Goal: Task Accomplishment & Management: Complete application form

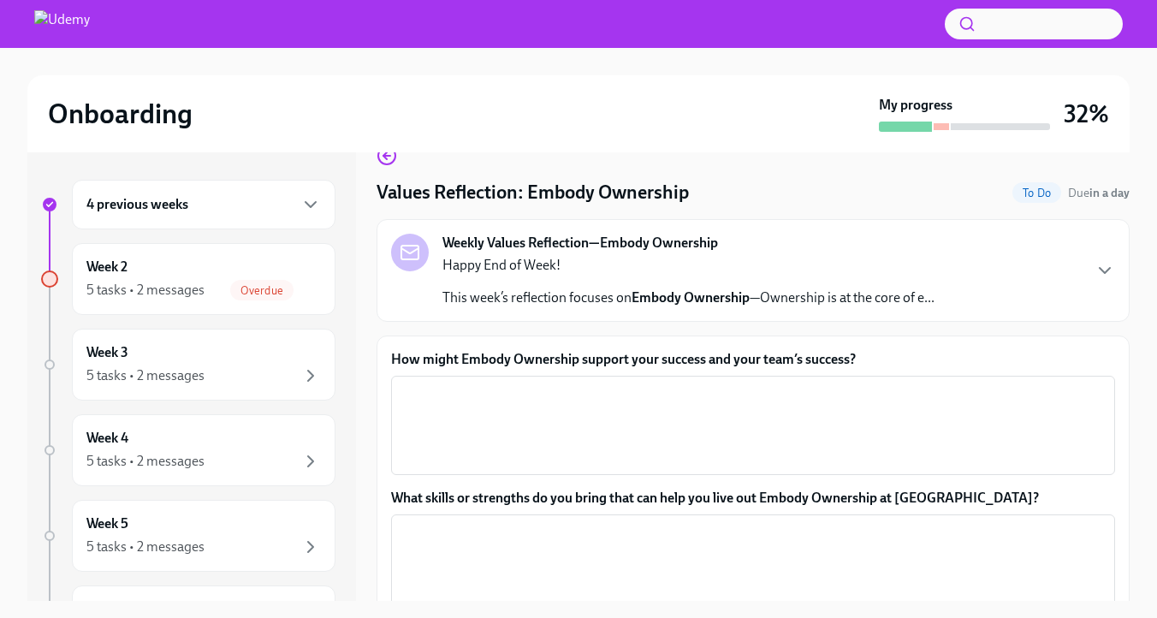
scroll to position [37, 0]
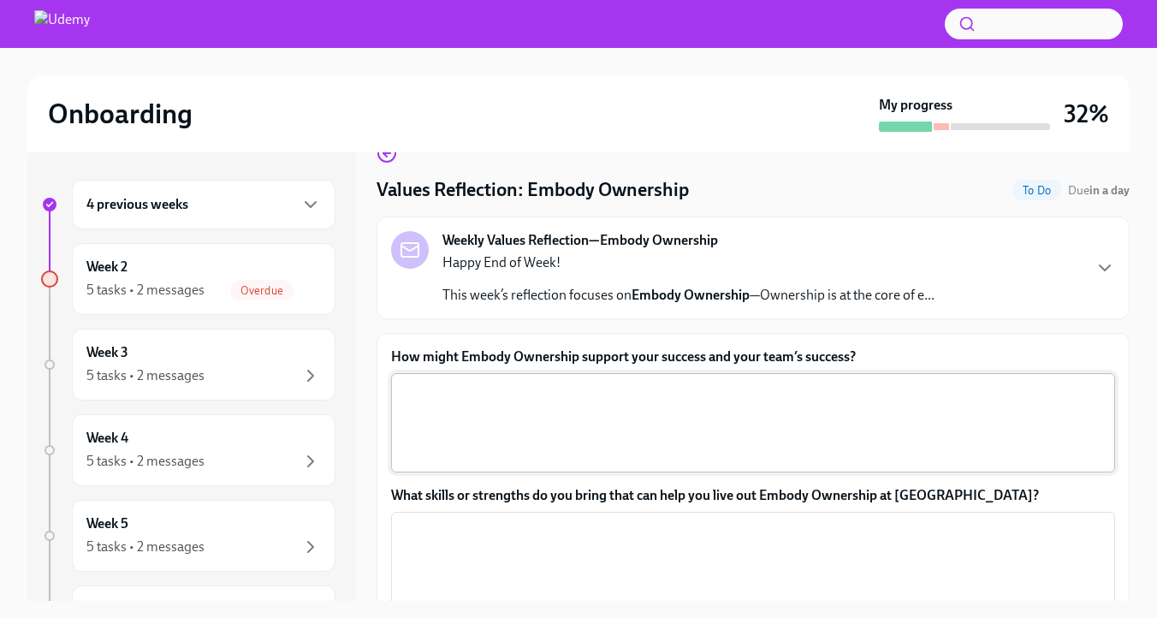
click at [676, 458] on textarea "How might Embody Ownership support your success and your team’s success?" at bounding box center [752, 423] width 703 height 82
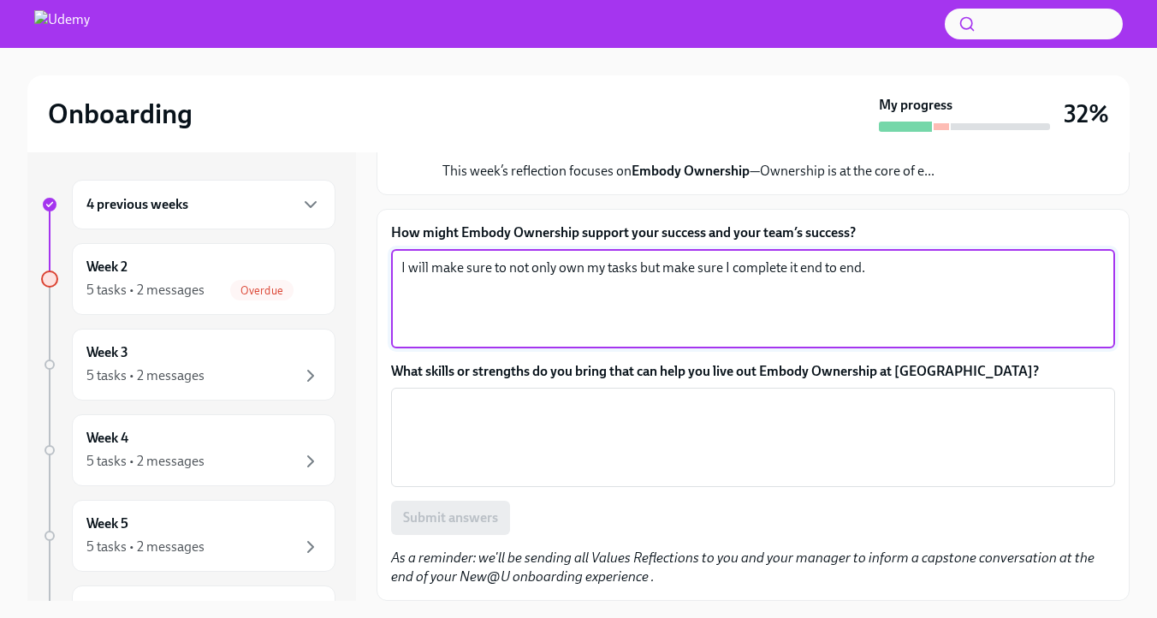
scroll to position [199, 0]
type textarea "I will make sure to not only own my tasks but make sure I complete it end to en…"
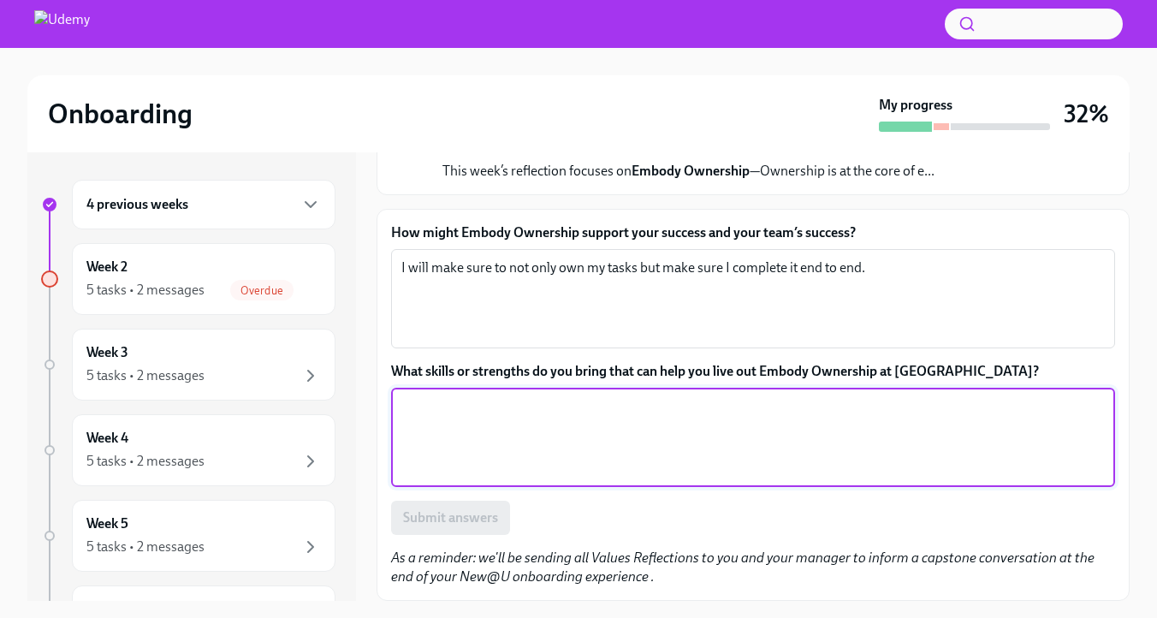
click at [551, 440] on textarea "What skills or strengths do you bring that can help you live out Embody Ownersh…" at bounding box center [752, 437] width 703 height 82
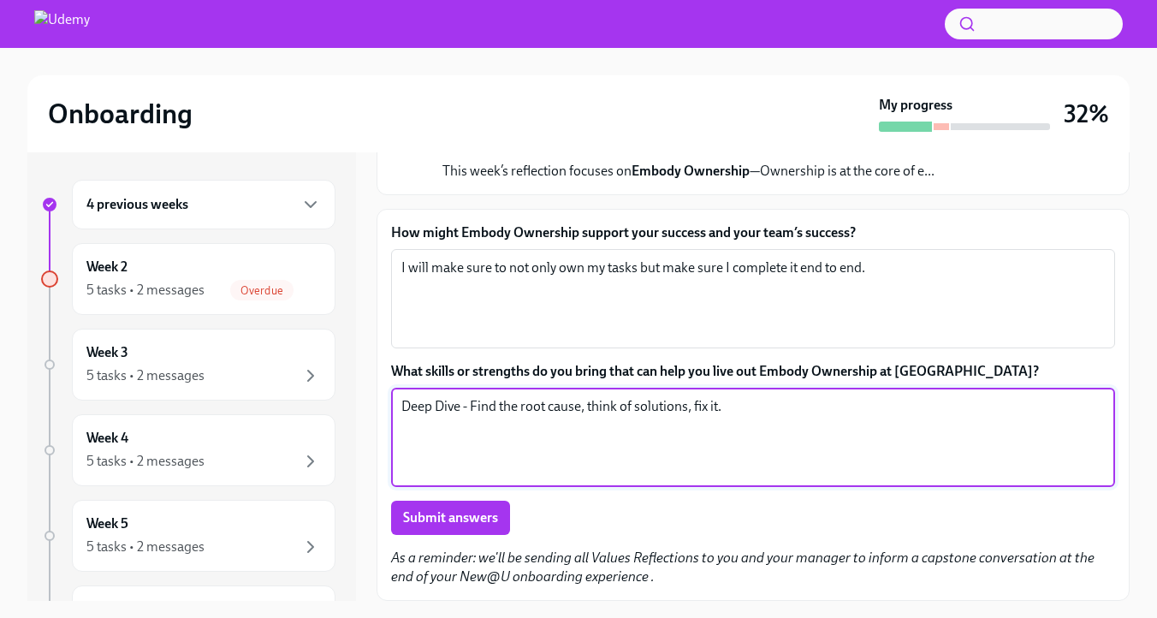
scroll to position [204, 0]
type textarea "Deep Dive - Find the root cause, think of solutions, fix it."
click at [491, 515] on span "Submit answers" at bounding box center [450, 517] width 95 height 17
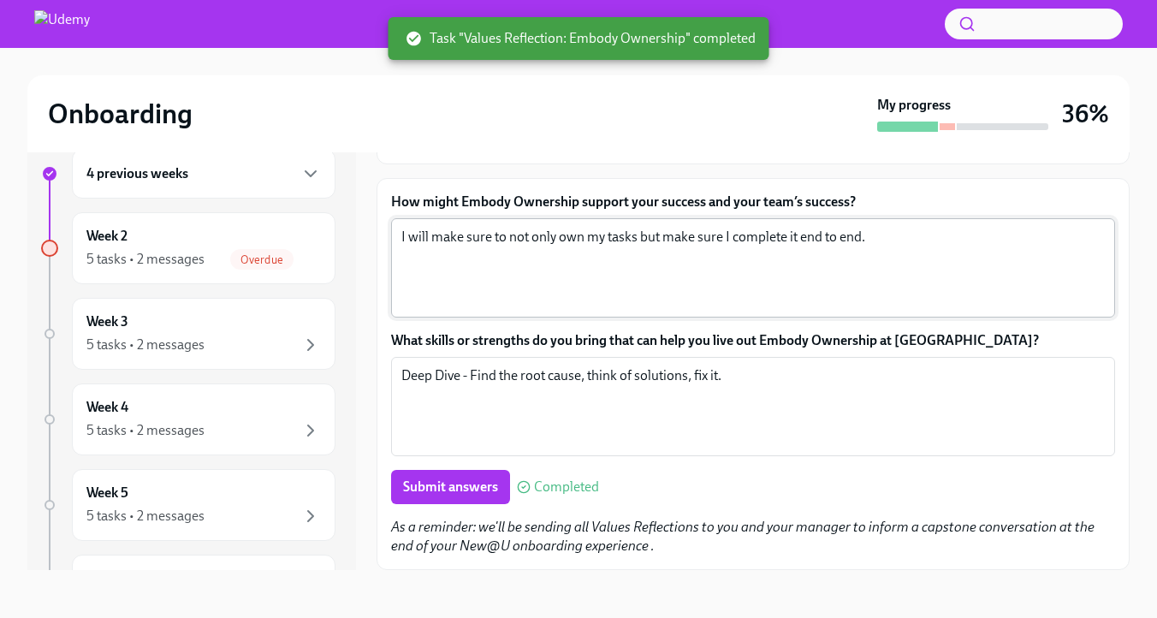
scroll to position [0, 0]
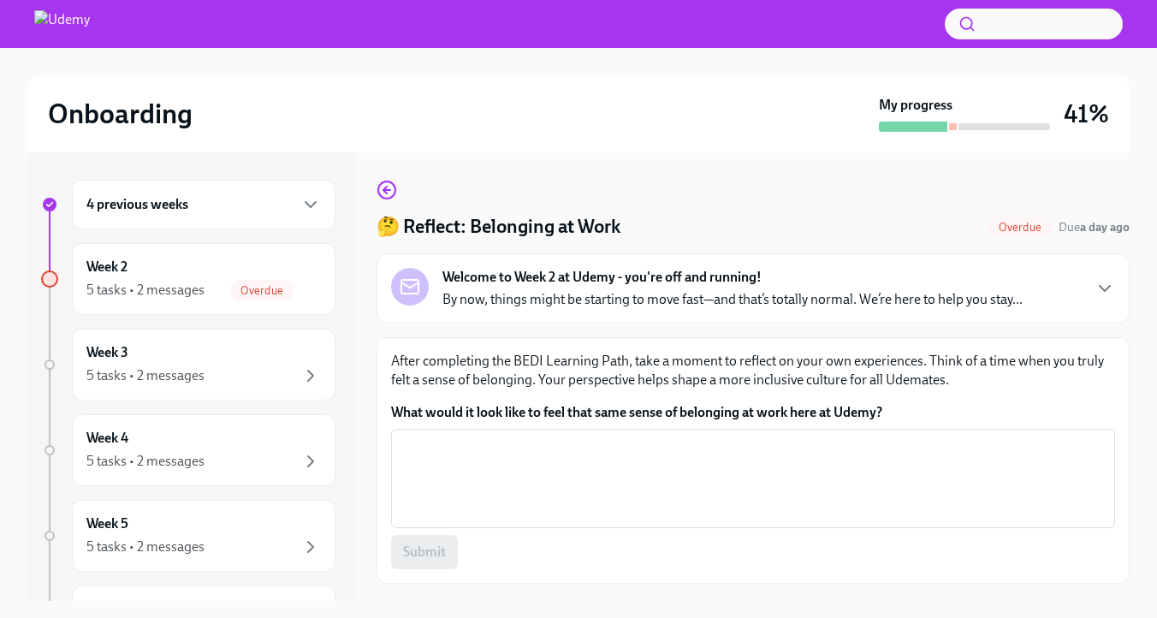
scroll to position [45, 0]
click at [645, 290] on p "By now, things might be starting to move fast—and that’s totally normal. We’re …" at bounding box center [732, 299] width 580 height 19
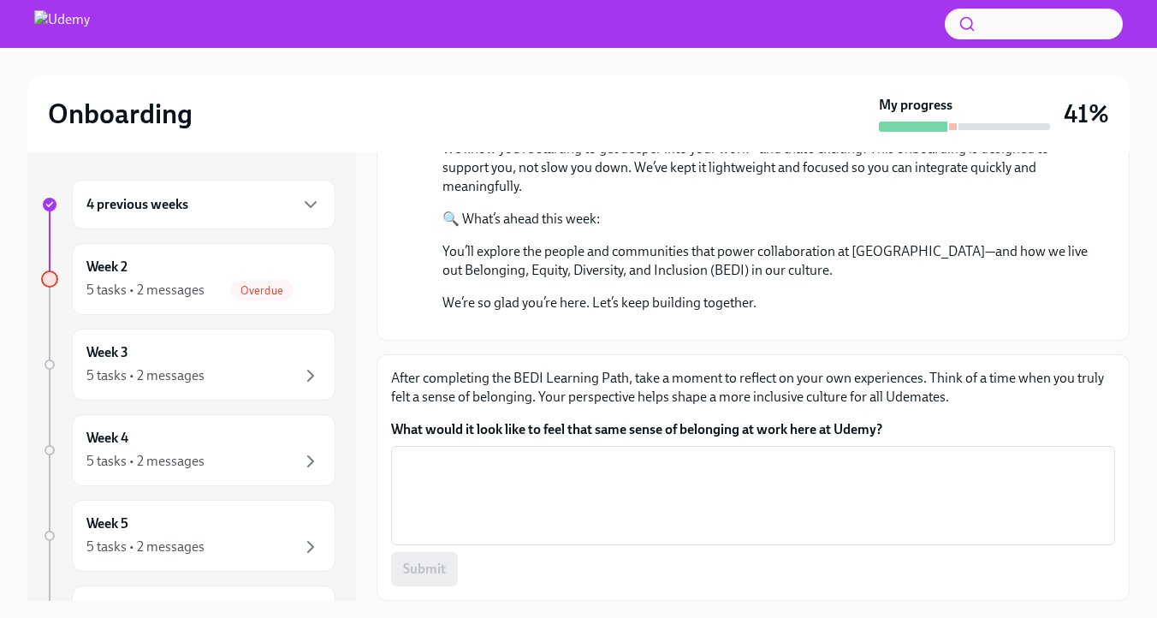
scroll to position [833, 0]
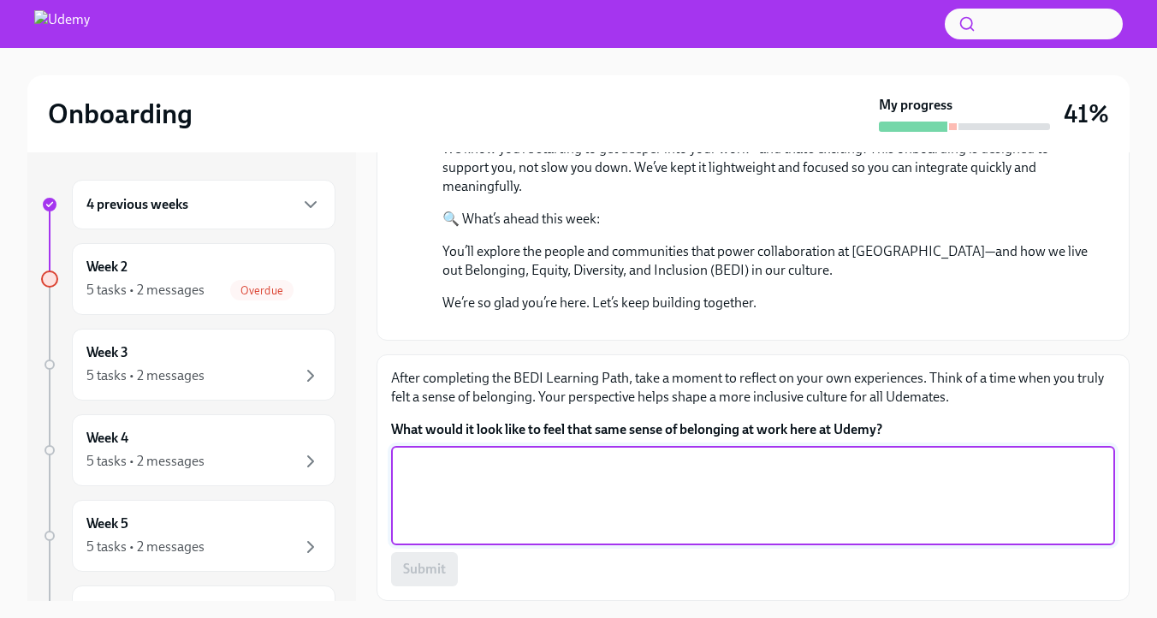
click at [601, 498] on textarea "What would it look like to feel that same sense of belonging at work here at Ud…" at bounding box center [752, 495] width 703 height 82
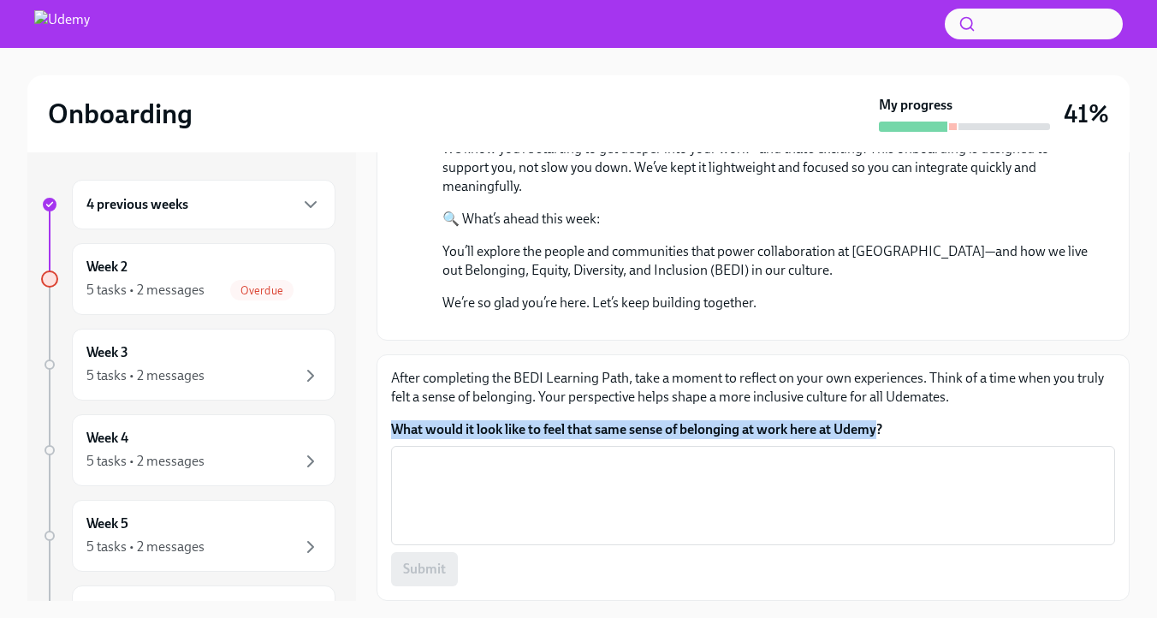
drag, startPoint x: 395, startPoint y: 429, endPoint x: 1001, endPoint y: 438, distance: 605.7
click at [1001, 438] on label "What would it look like to feel that same sense of belonging at work here at Ud…" at bounding box center [753, 429] width 724 height 19
copy label "What would it look like to feel that same sense of belonging at work here at Ud…"
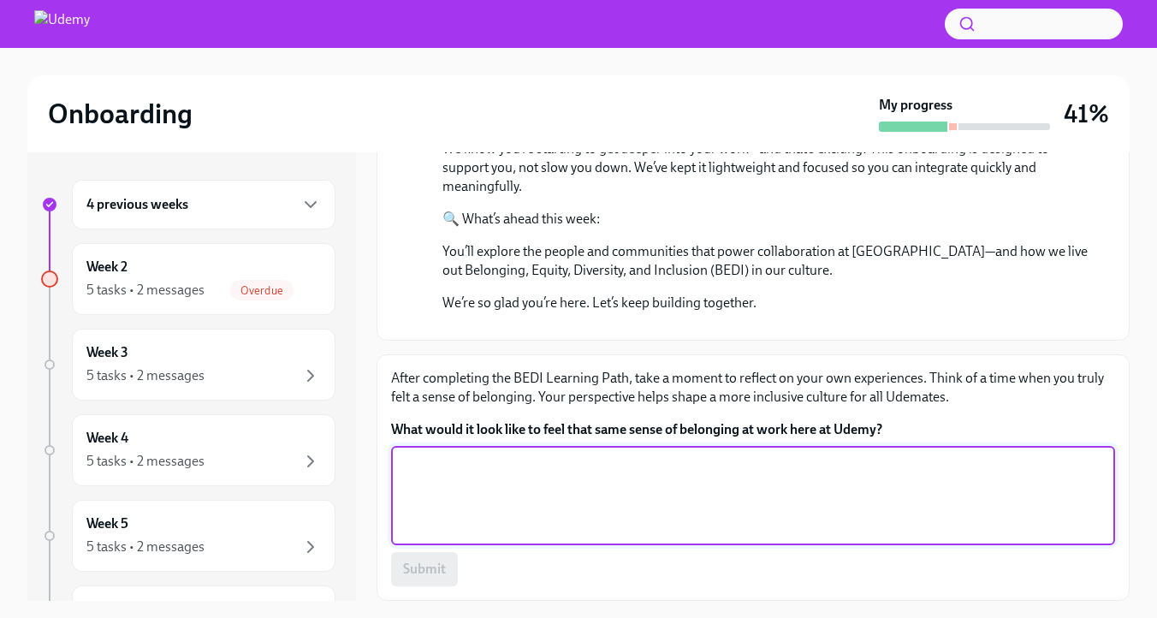
click at [835, 476] on textarea "What would it look like to feel that same sense of belonging at work here at Ud…" at bounding box center [752, 495] width 703 height 82
drag, startPoint x: 611, startPoint y: 475, endPoint x: 548, endPoint y: 469, distance: 63.6
click at [548, 469] on textarea "As I joined Udemy, I felt quite welcome into the team...." at bounding box center [752, 495] width 703 height 82
drag, startPoint x: 737, startPoint y: 471, endPoint x: 956, endPoint y: 476, distance: 219.9
click at [956, 478] on textarea "As I joined Udemy, I received a warm welcome into the team...." at bounding box center [752, 495] width 703 height 82
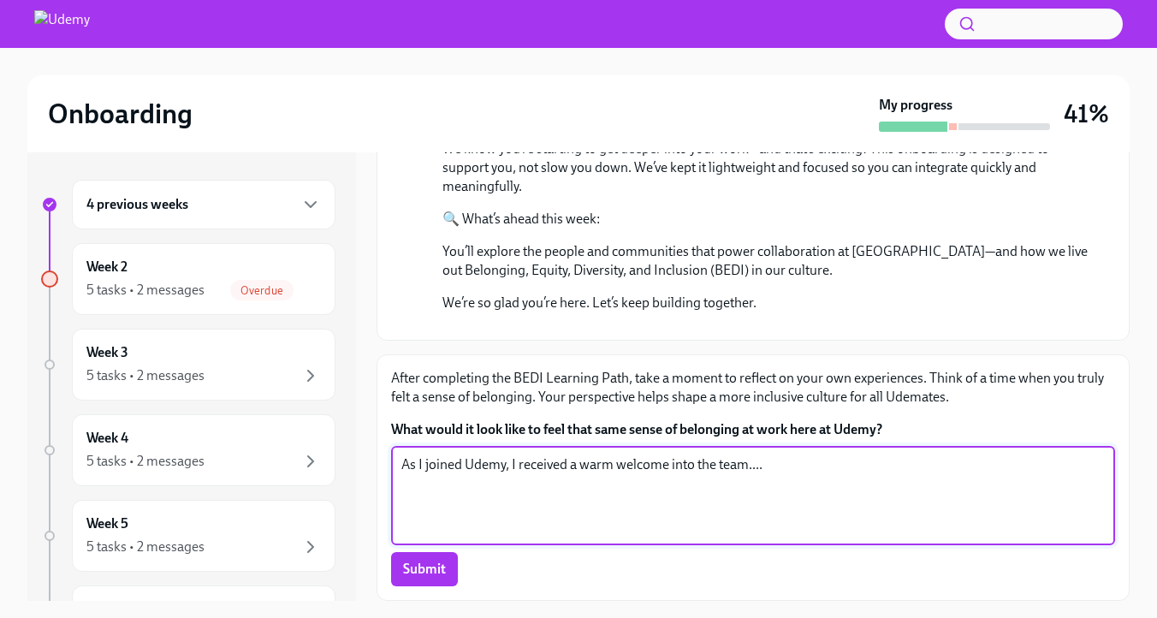
drag, startPoint x: 739, startPoint y: 471, endPoint x: 944, endPoint y: 471, distance: 205.3
click at [944, 471] on textarea "As I joined Udemy, I received a warm welcome into the team...." at bounding box center [752, 495] width 703 height 82
click at [1051, 476] on textarea "As I joined Udemy, I received a warm welcome from my team.... I felt a feeling …" at bounding box center [752, 495] width 703 height 82
click at [1022, 469] on textarea "As I joined Udemy, I received a warm welcome from my team.... I felt a feeling …" at bounding box center [752, 495] width 703 height 82
click at [924, 491] on textarea "As I joined Udemy, I received a warm welcome from my team.... I felt a feeling …" at bounding box center [752, 495] width 703 height 82
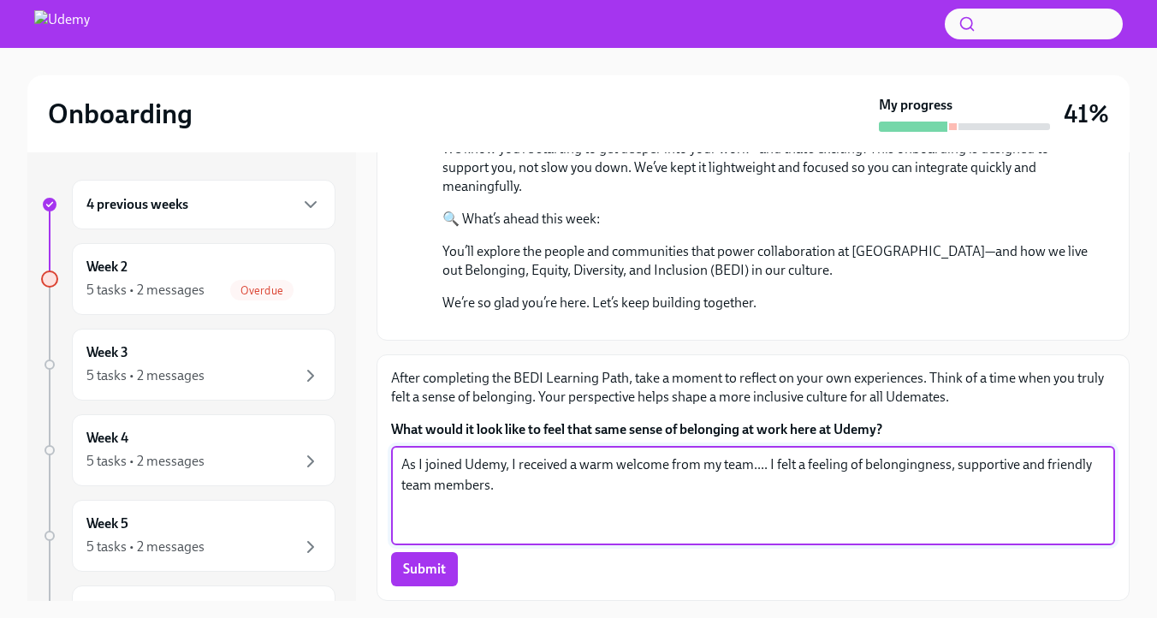
type textarea "As I joined Udemy, I received a warm welcome from my team.... I felt a feeling …"
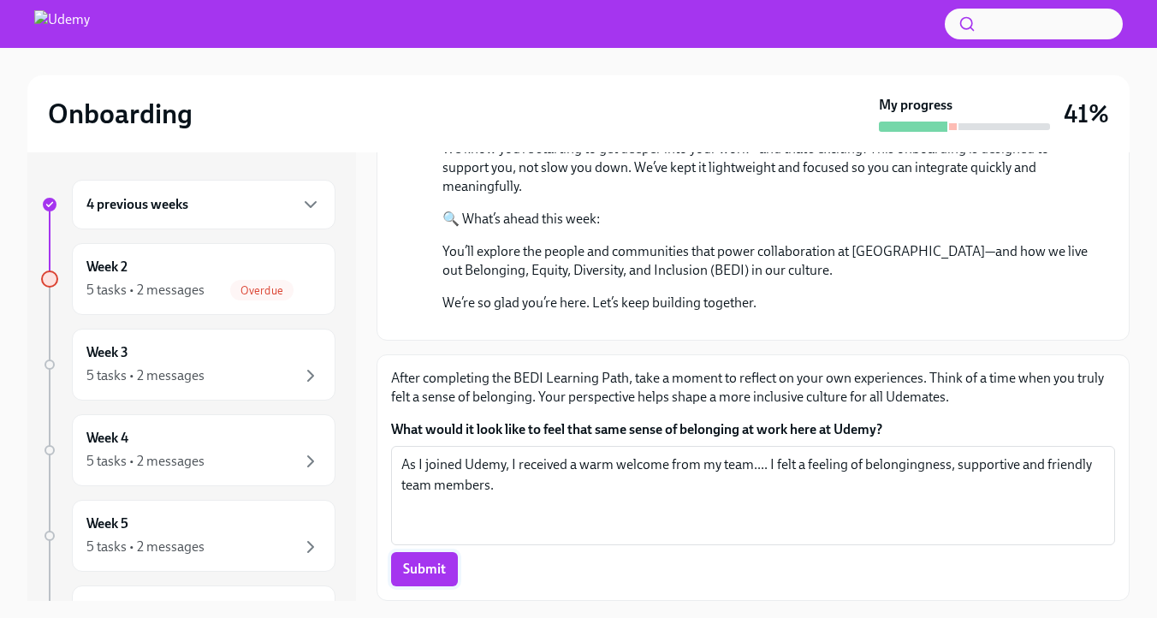
click at [427, 577] on span "Submit" at bounding box center [424, 568] width 43 height 17
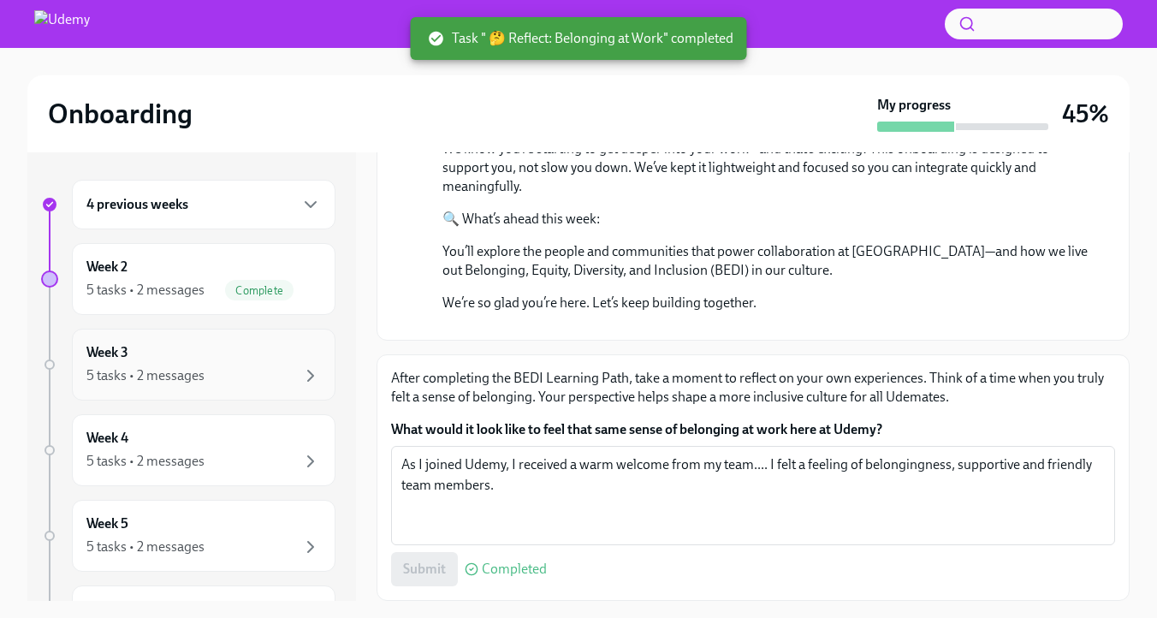
click at [216, 386] on div "Week 3 5 tasks • 2 messages" at bounding box center [203, 364] width 234 height 43
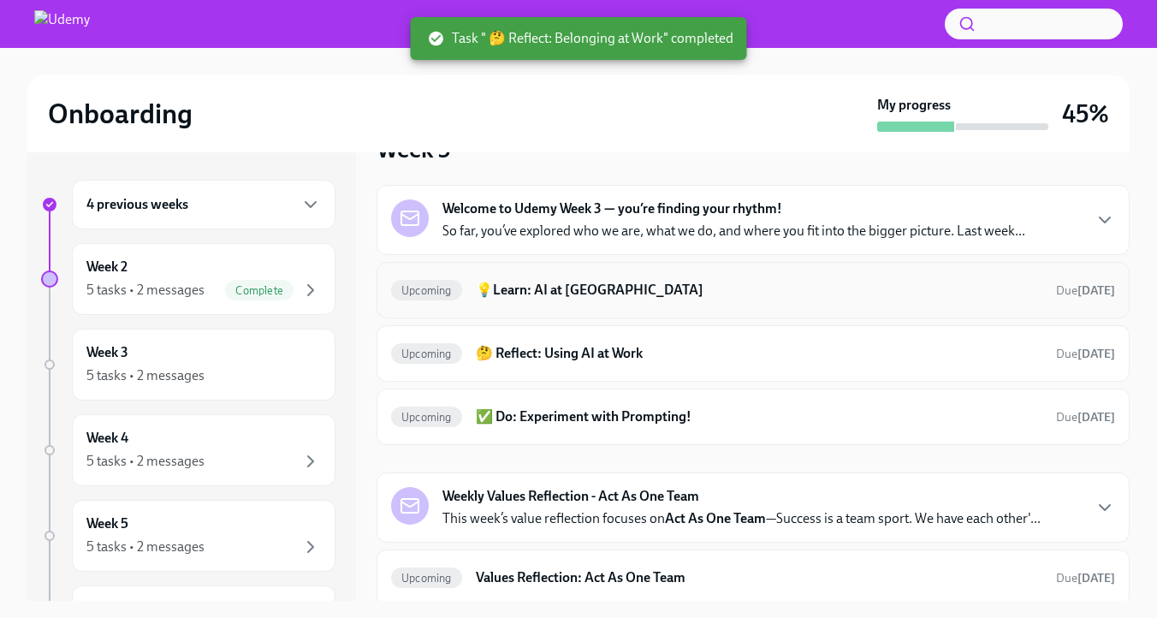
scroll to position [33, 0]
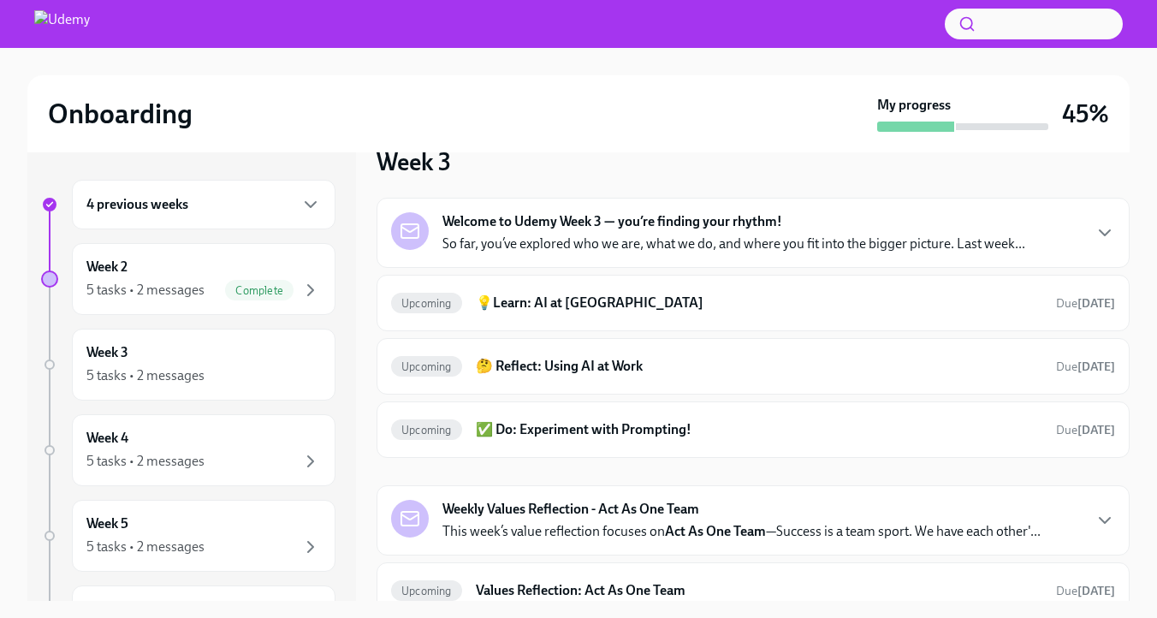
click at [624, 253] on p "So far, you’ve explored who we are, what we do, and where you fit into the bigg…" at bounding box center [733, 243] width 583 height 19
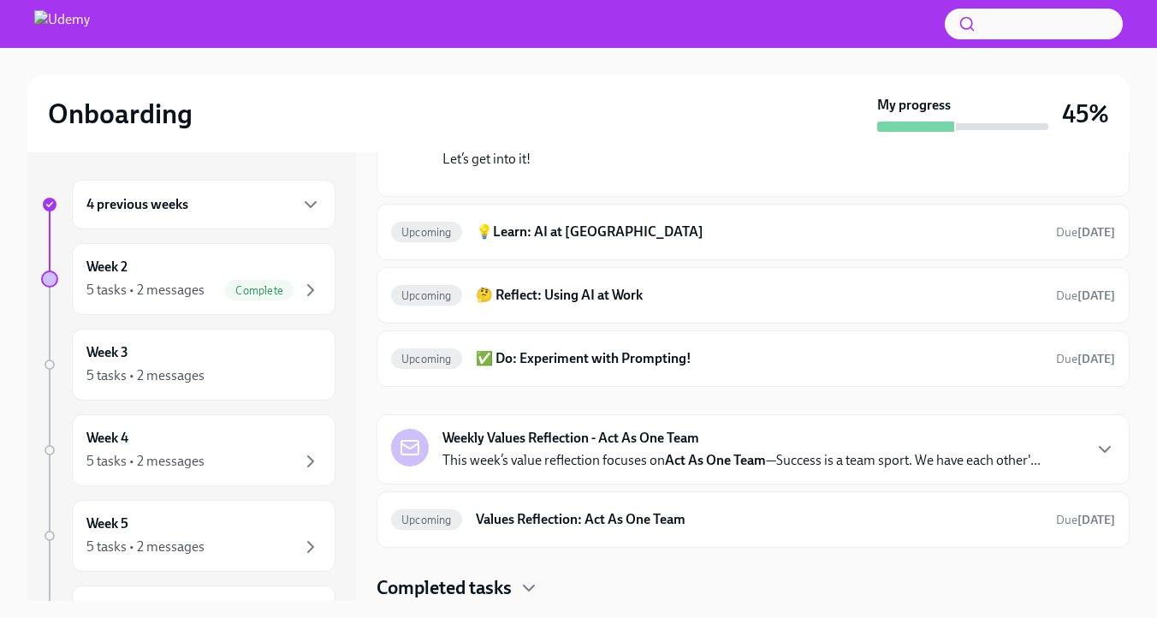
scroll to position [571, 0]
click at [611, 241] on h6 "💡Learn: AI at Udemy" at bounding box center [759, 231] width 566 height 19
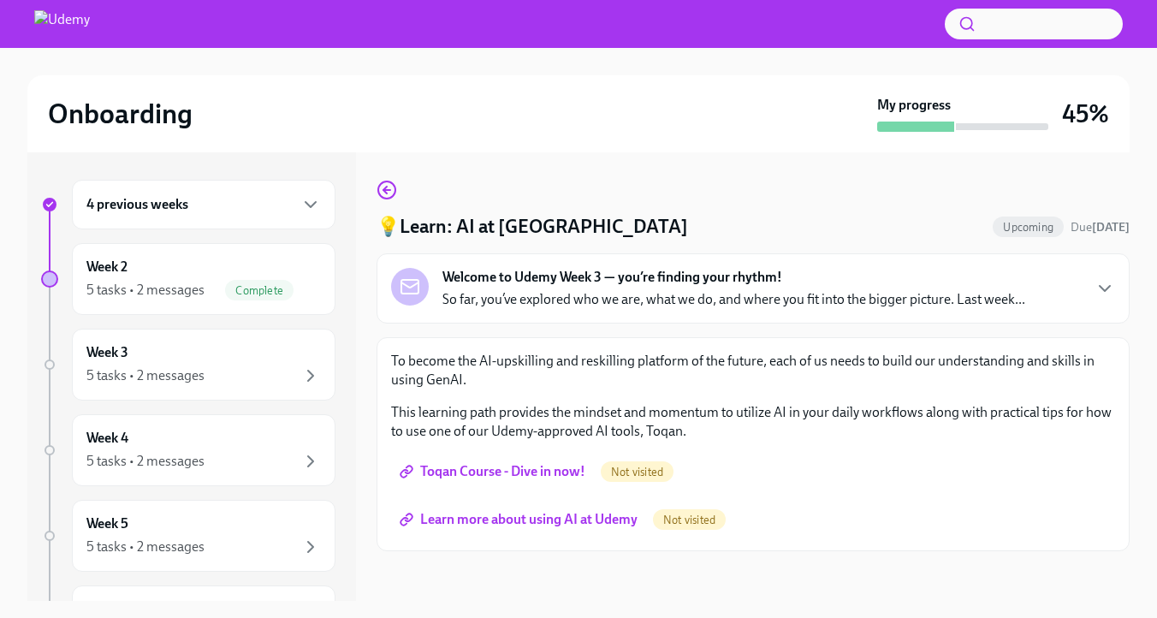
scroll to position [38, 0]
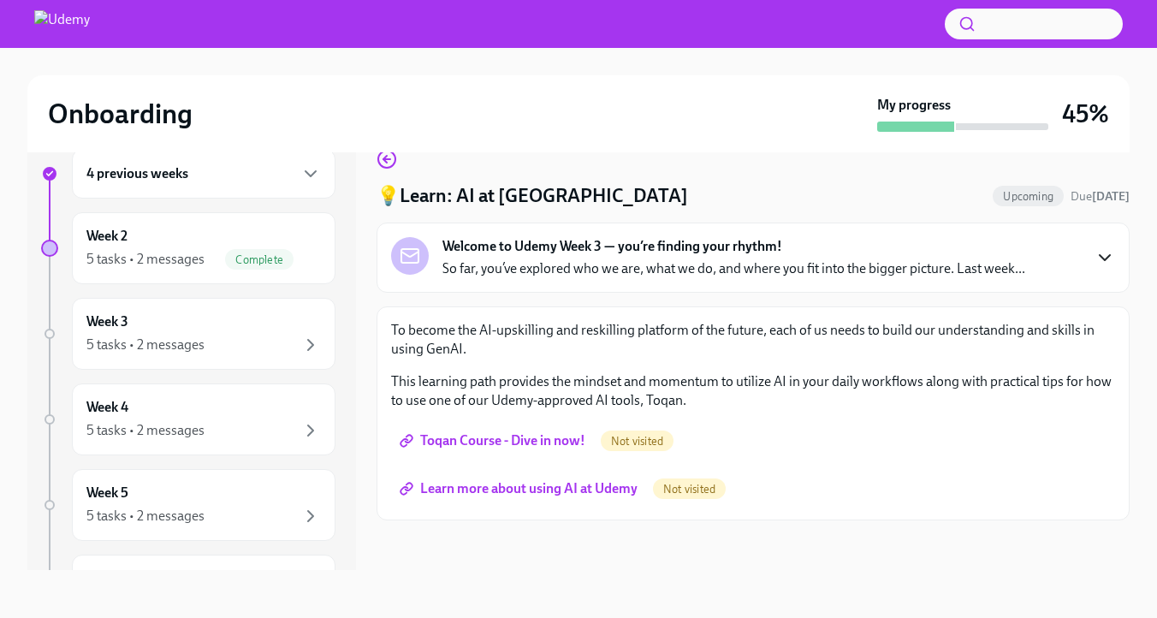
click at [1097, 268] on icon "button" at bounding box center [1104, 257] width 21 height 21
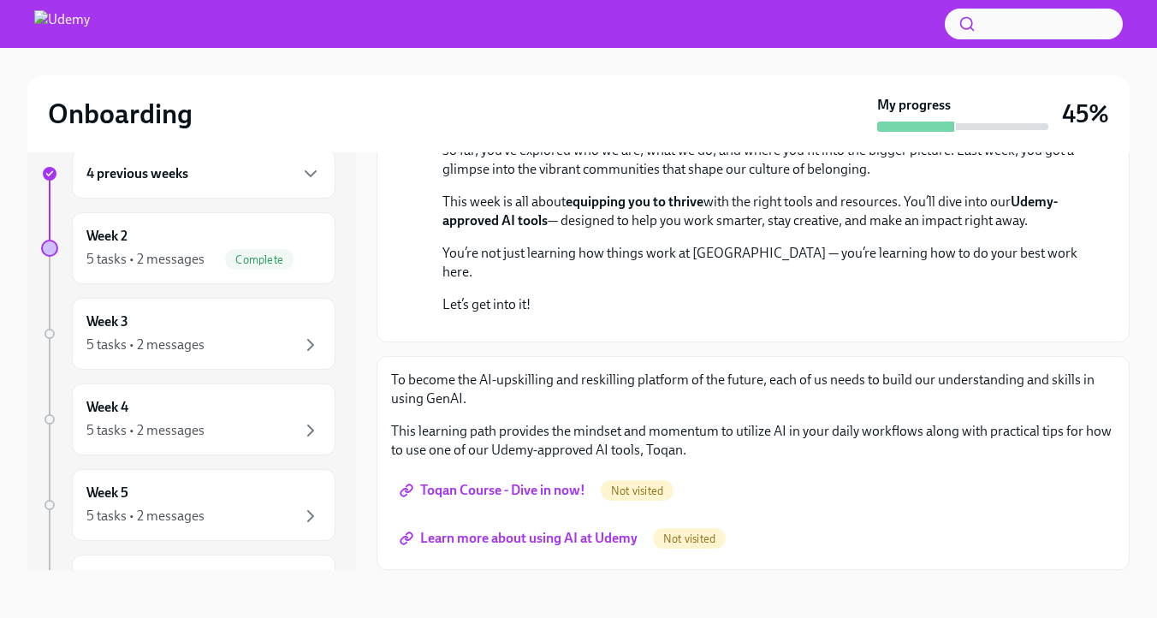
scroll to position [0, 0]
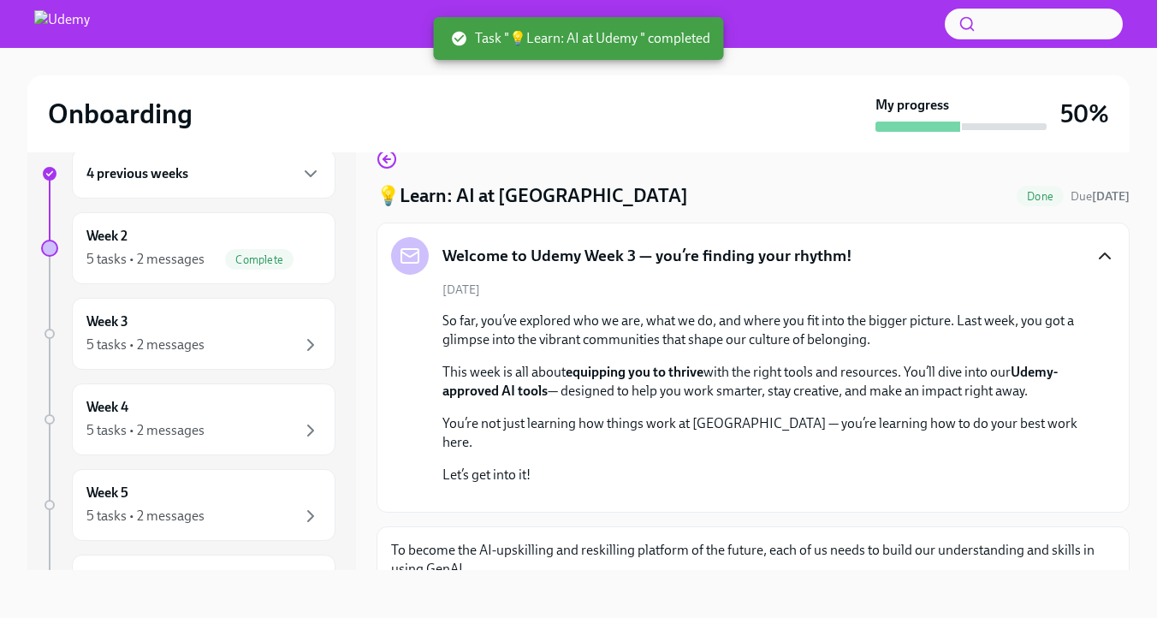
click at [1104, 258] on icon "button" at bounding box center [1104, 255] width 10 height 5
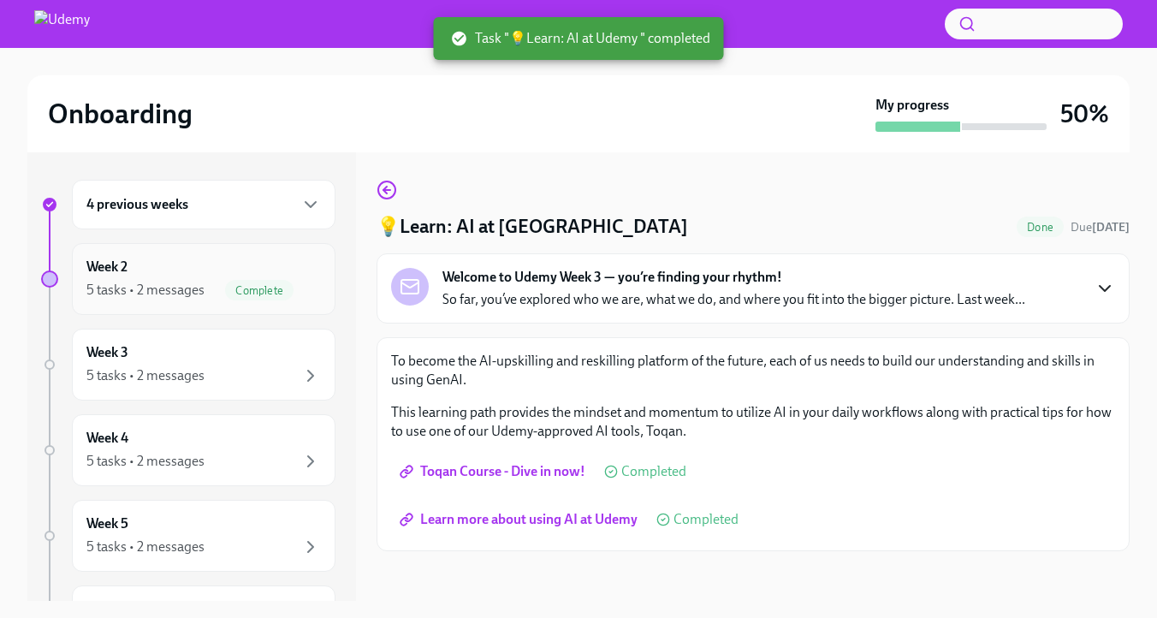
click at [175, 299] on div "5 tasks • 2 messages" at bounding box center [145, 290] width 118 height 19
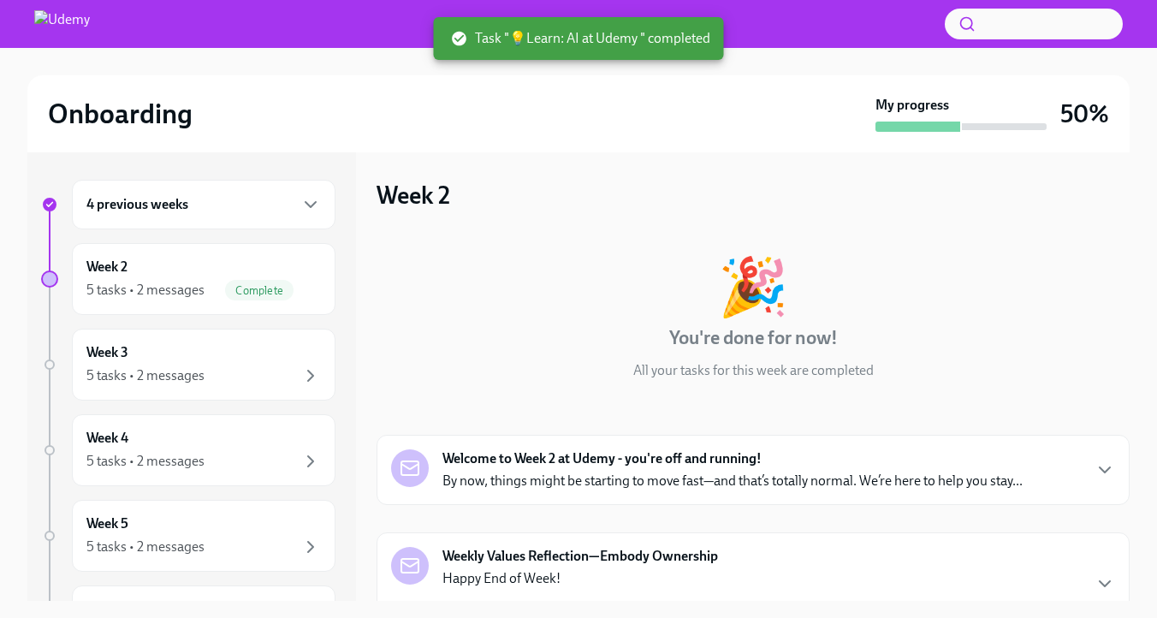
click at [175, 299] on div "5 tasks • 2 messages" at bounding box center [145, 290] width 118 height 19
click at [193, 386] on div "Week 3 5 tasks • 2 messages" at bounding box center [203, 364] width 234 height 43
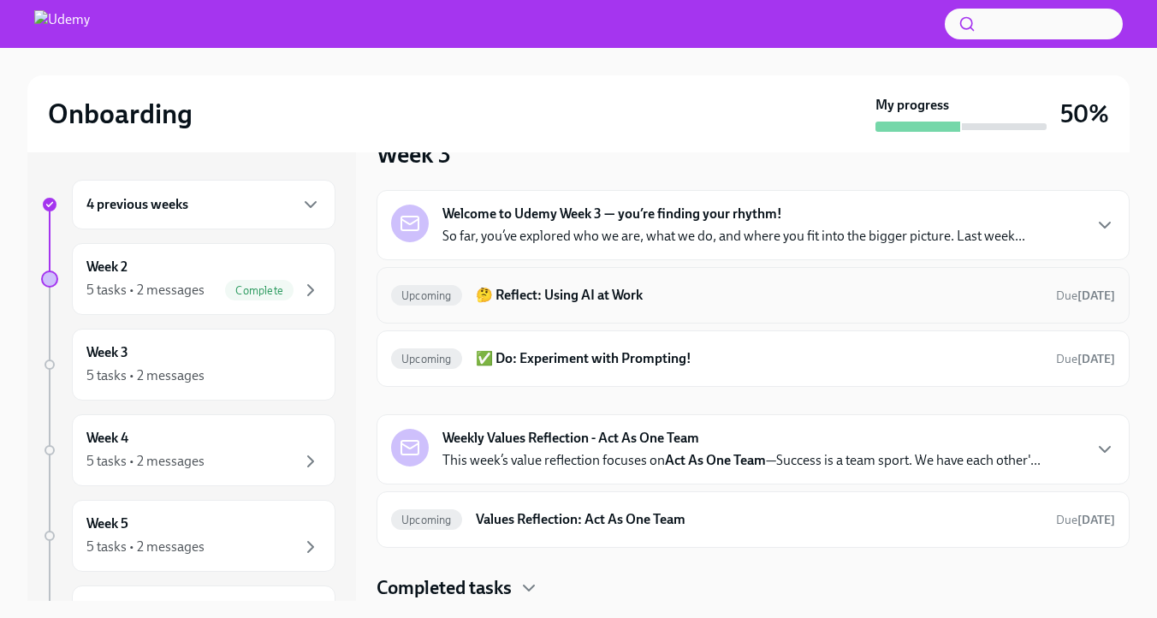
scroll to position [130, 0]
click at [620, 349] on h6 "✅ Do: Experiment with Prompting!" at bounding box center [759, 358] width 566 height 19
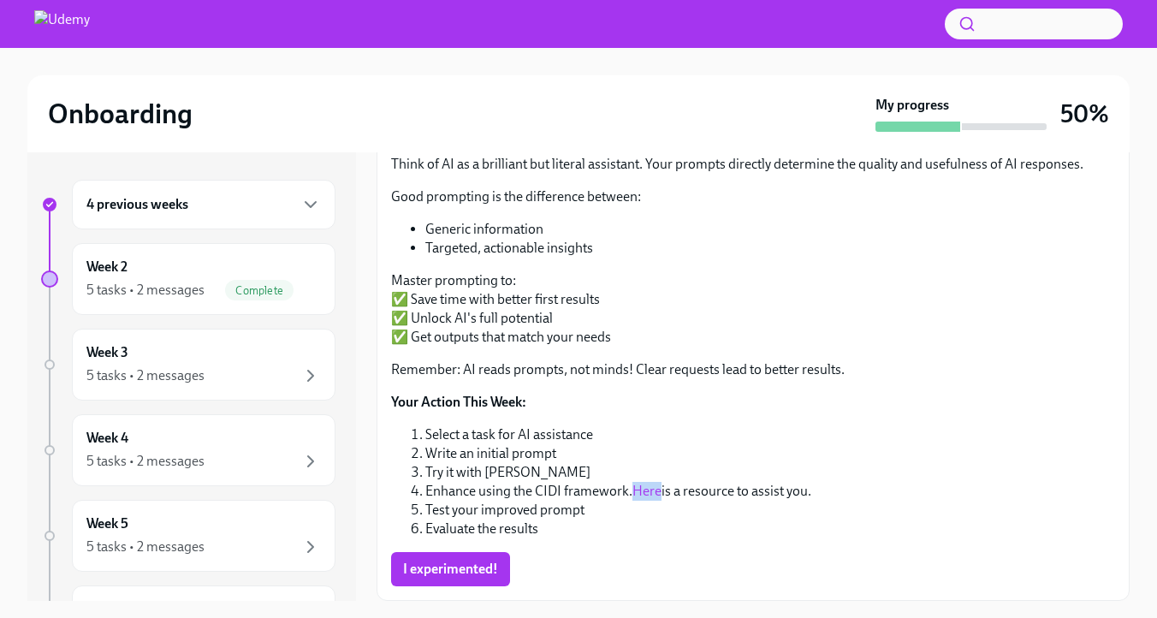
scroll to position [38, 0]
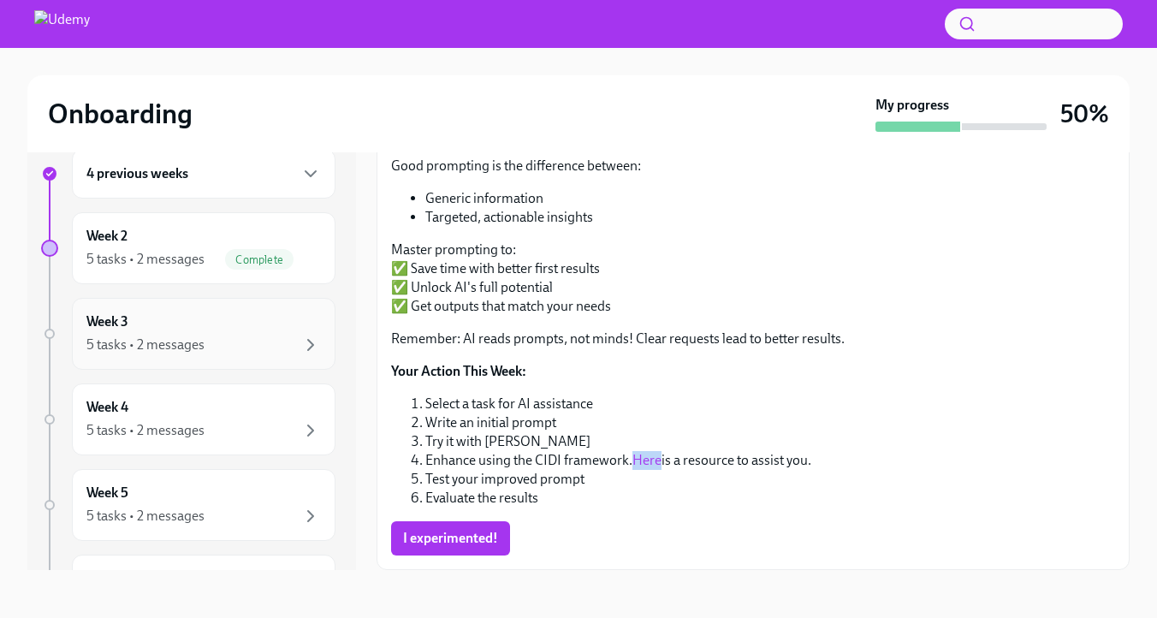
click at [183, 354] on div "5 tasks • 2 messages" at bounding box center [145, 344] width 118 height 19
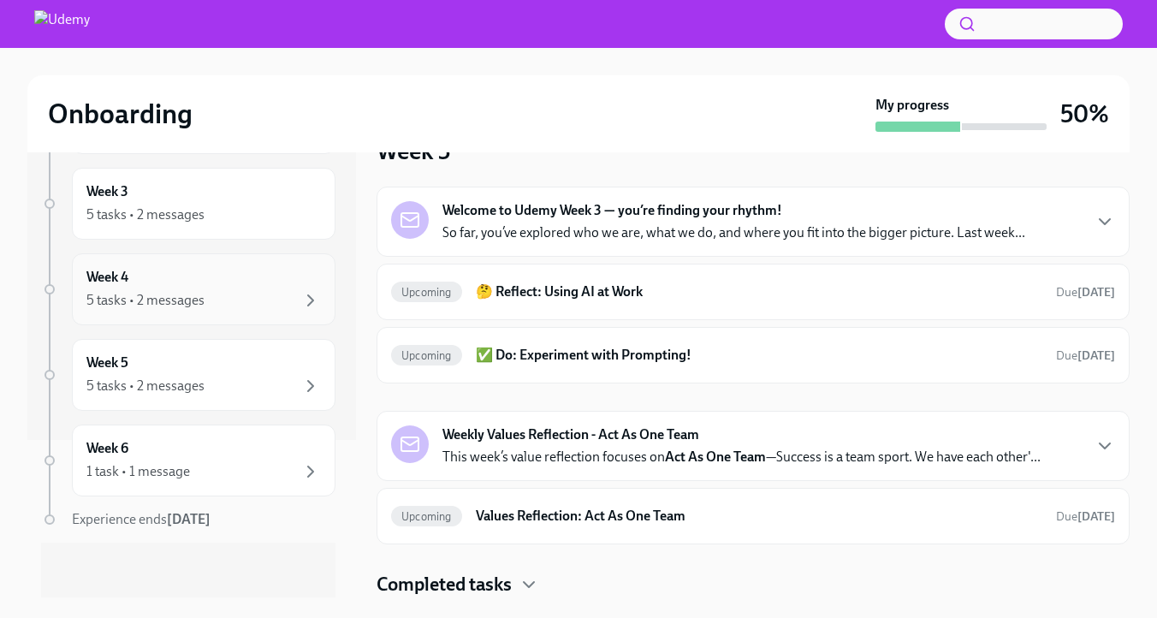
scroll to position [227, 0]
click at [173, 291] on div "5 tasks • 2 messages" at bounding box center [145, 300] width 118 height 19
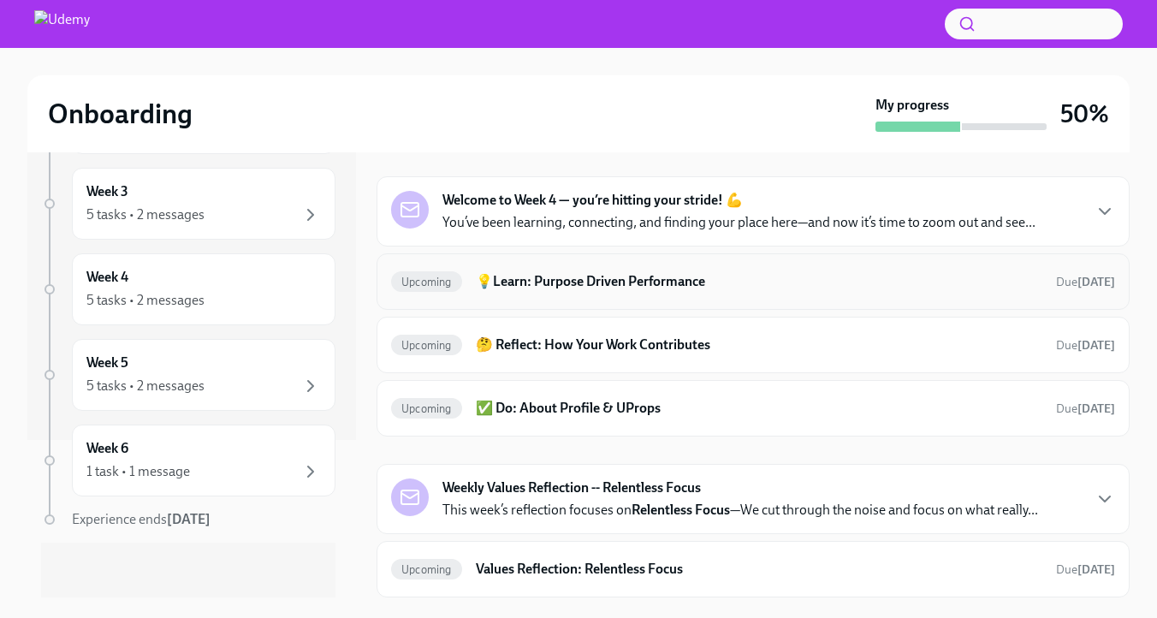
scroll to position [223, 0]
click at [651, 566] on h6 "Values Reflection: Relentless Focus" at bounding box center [759, 568] width 566 height 19
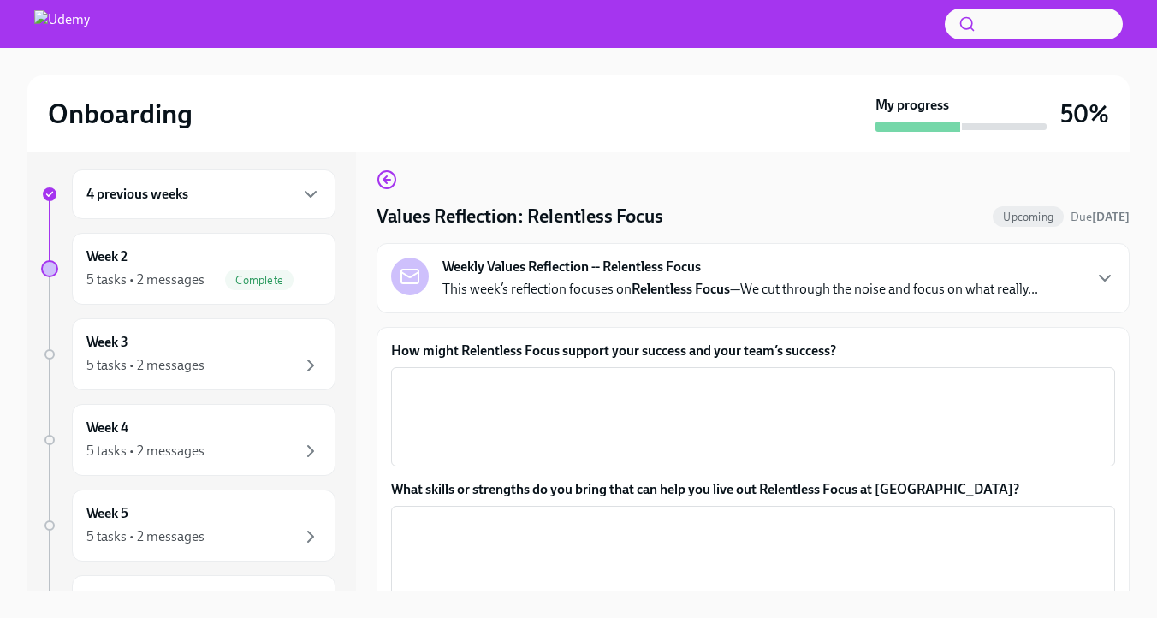
click at [602, 276] on strong "Weekly Values Reflection -- Relentless Focus" at bounding box center [571, 266] width 258 height 19
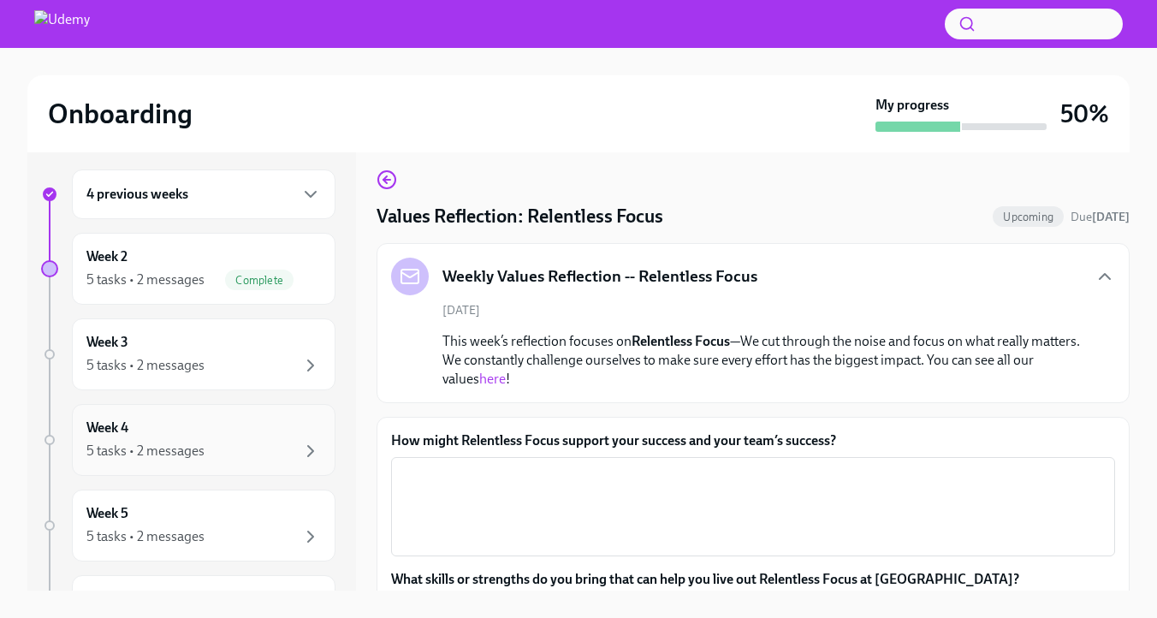
click at [180, 461] on div "Week 4 5 tasks • 2 messages" at bounding box center [203, 439] width 234 height 43
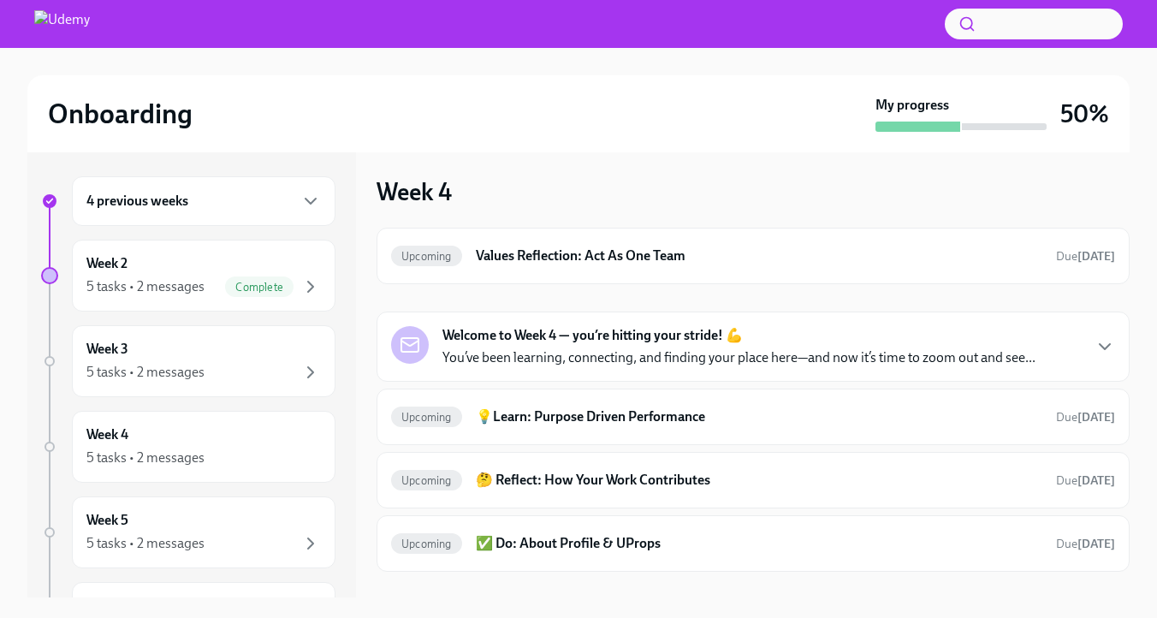
click at [672, 367] on p "You’ve been learning, connecting, and finding your place here—and now it’s time…" at bounding box center [738, 357] width 593 height 19
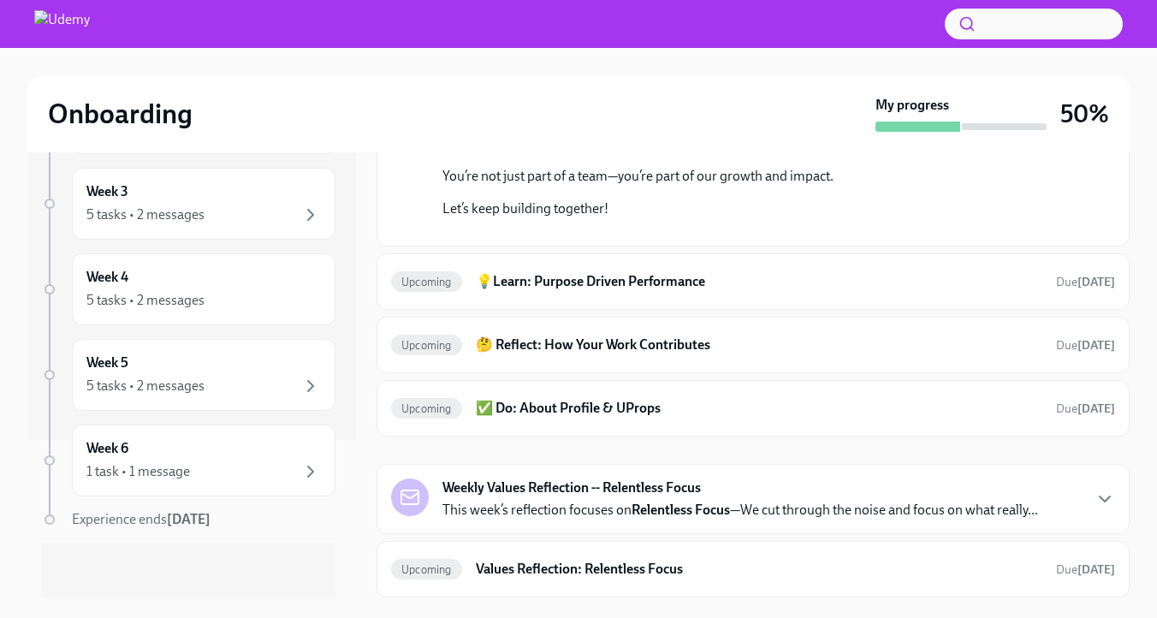
scroll to position [227, 0]
click at [195, 376] on div "5 tasks • 2 messages" at bounding box center [145, 385] width 118 height 19
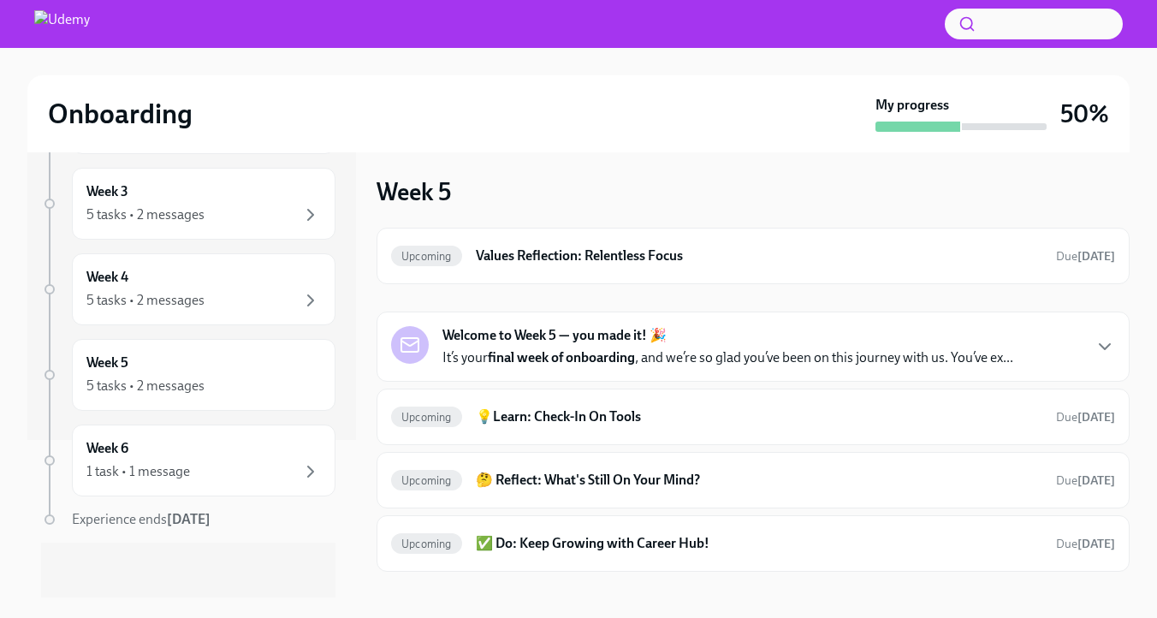
click at [783, 362] on div "Welcome to Week 5 — you made it! 🎉 It’s your final week of onboarding , and we’…" at bounding box center [727, 346] width 571 height 41
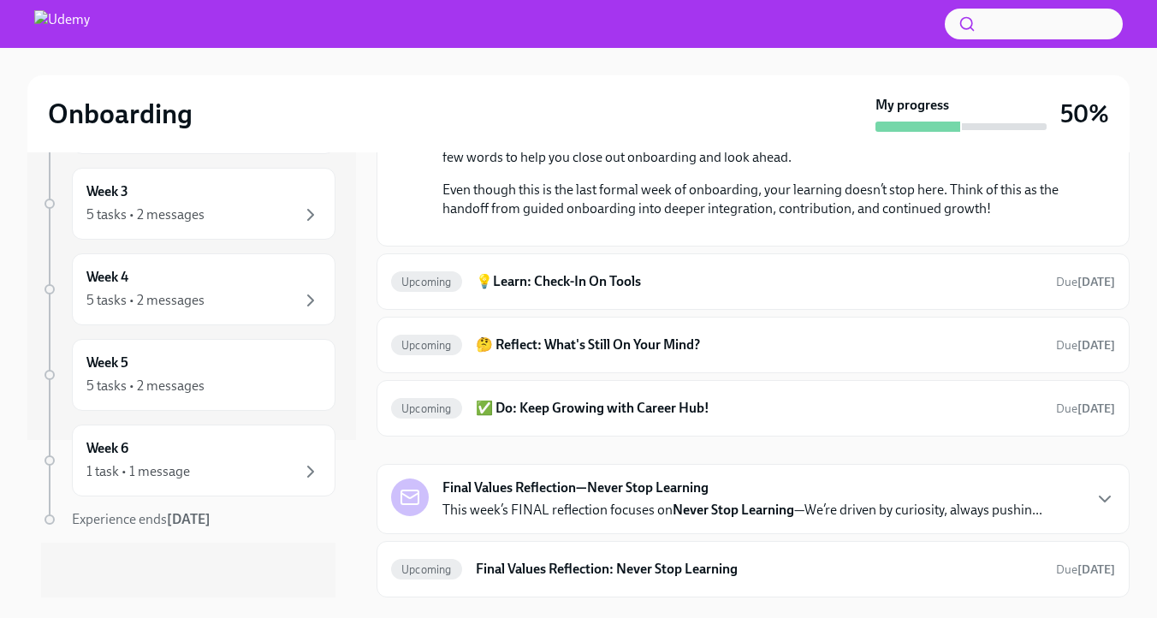
scroll to position [670, 0]
click at [686, 500] on p "This week’s FINAL reflection focuses on Never Stop Learning —We’re driven by cu…" at bounding box center [742, 509] width 600 height 19
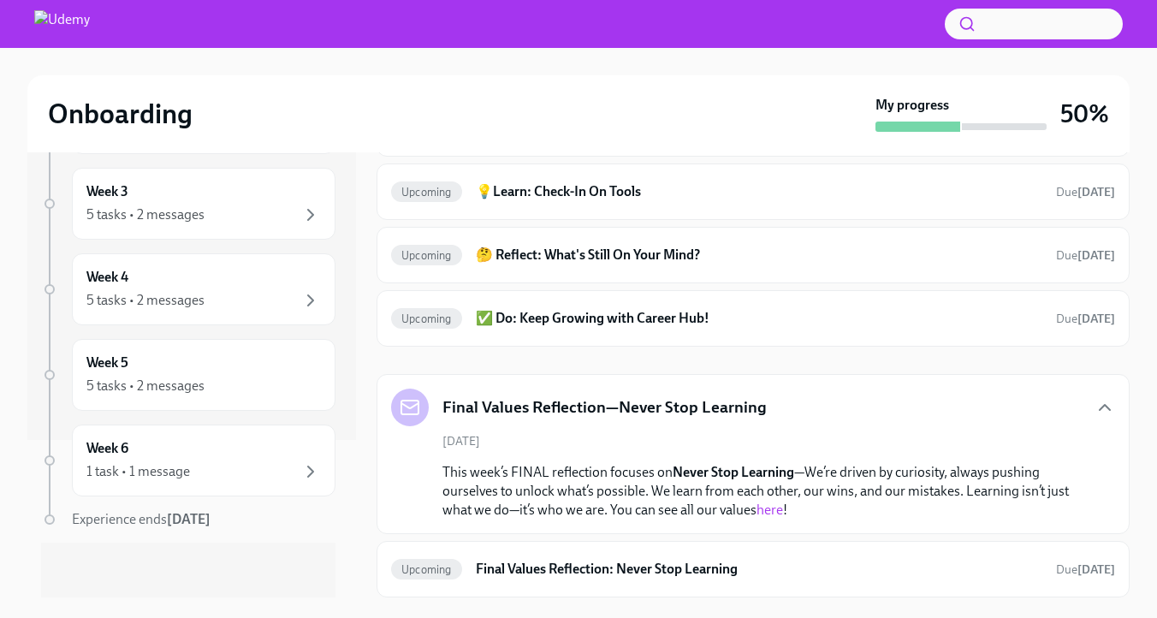
scroll to position [768, 0]
click at [674, 571] on h6 "Final Values Reflection: Never Stop Learning" at bounding box center [759, 568] width 566 height 19
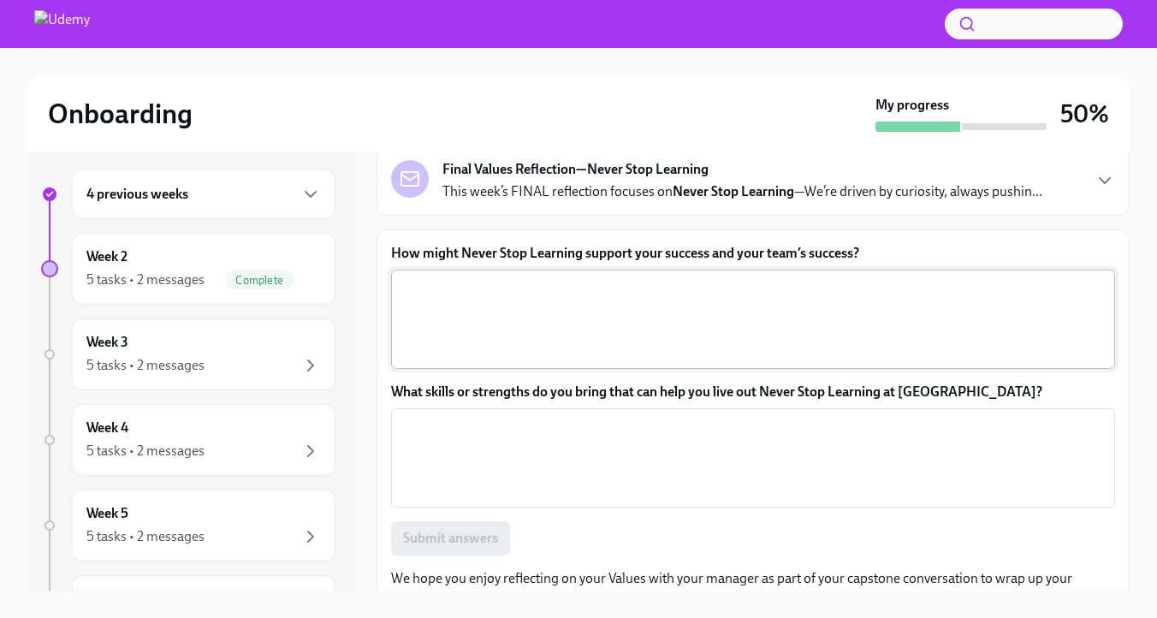
scroll to position [190, 0]
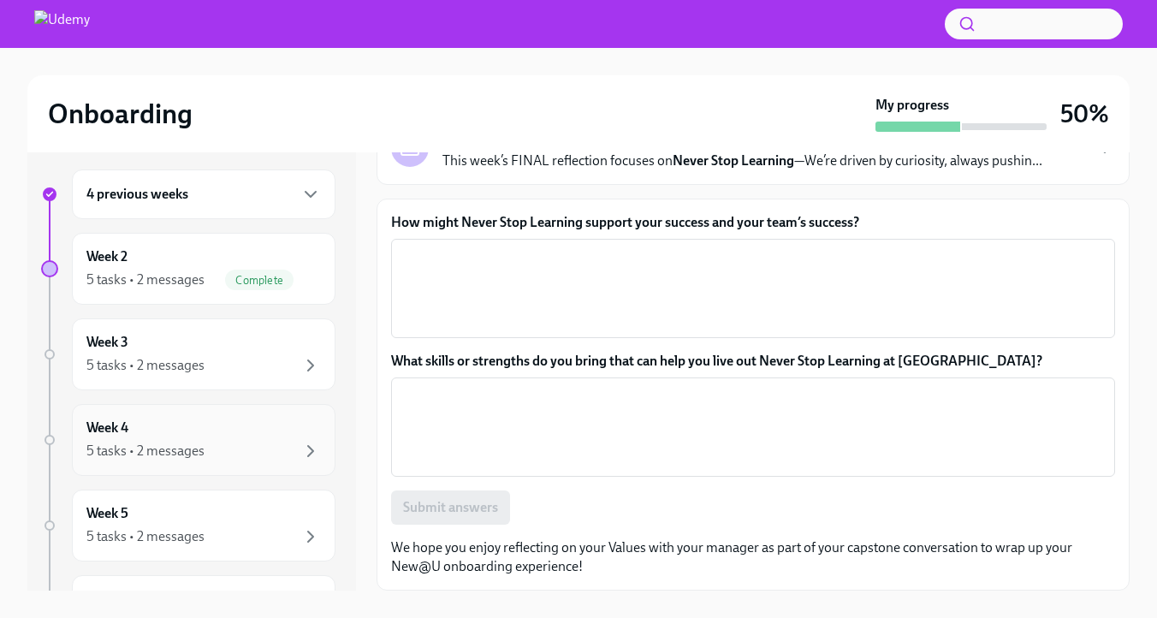
click at [241, 461] on div "5 tasks • 2 messages" at bounding box center [203, 451] width 234 height 21
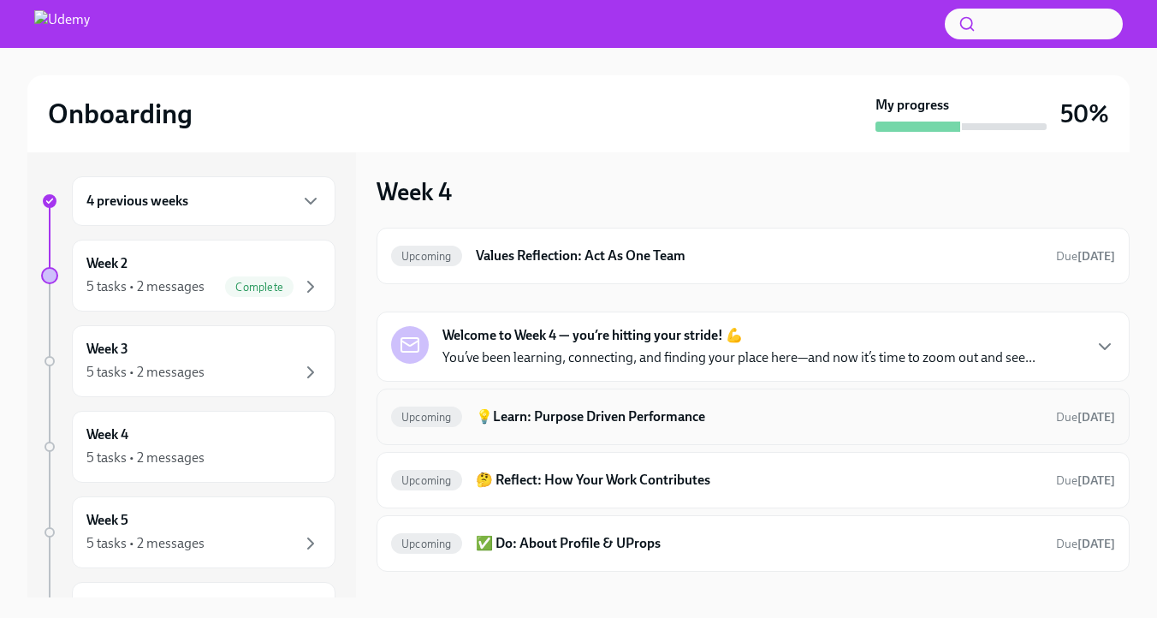
scroll to position [223, 0]
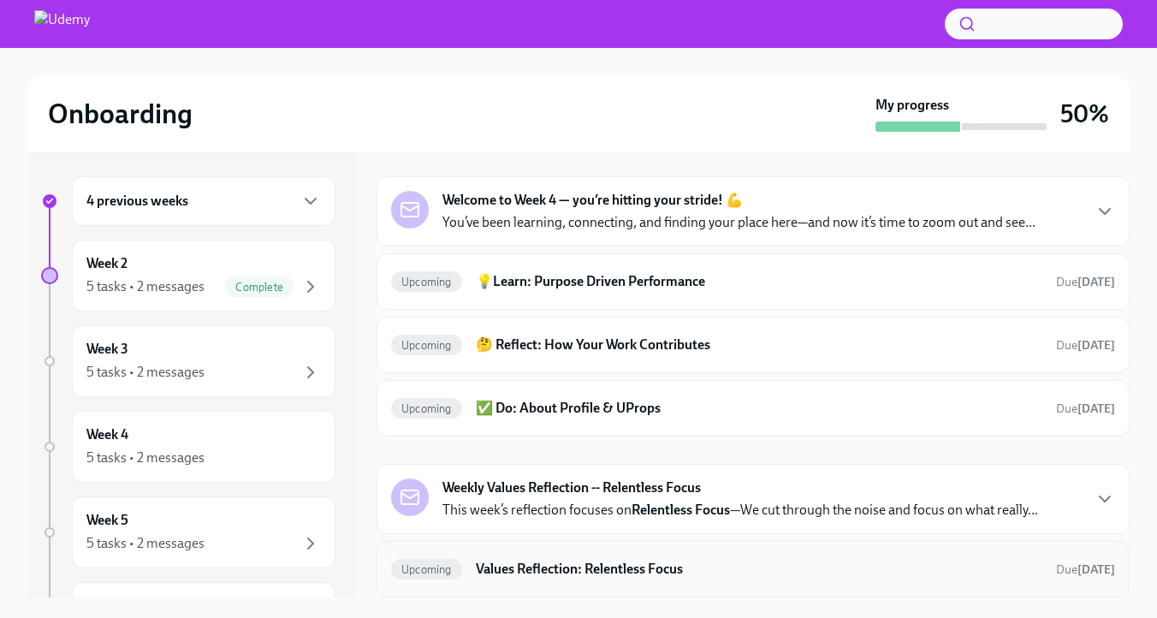
click at [681, 573] on h6 "Values Reflection: Relentless Focus" at bounding box center [759, 568] width 566 height 19
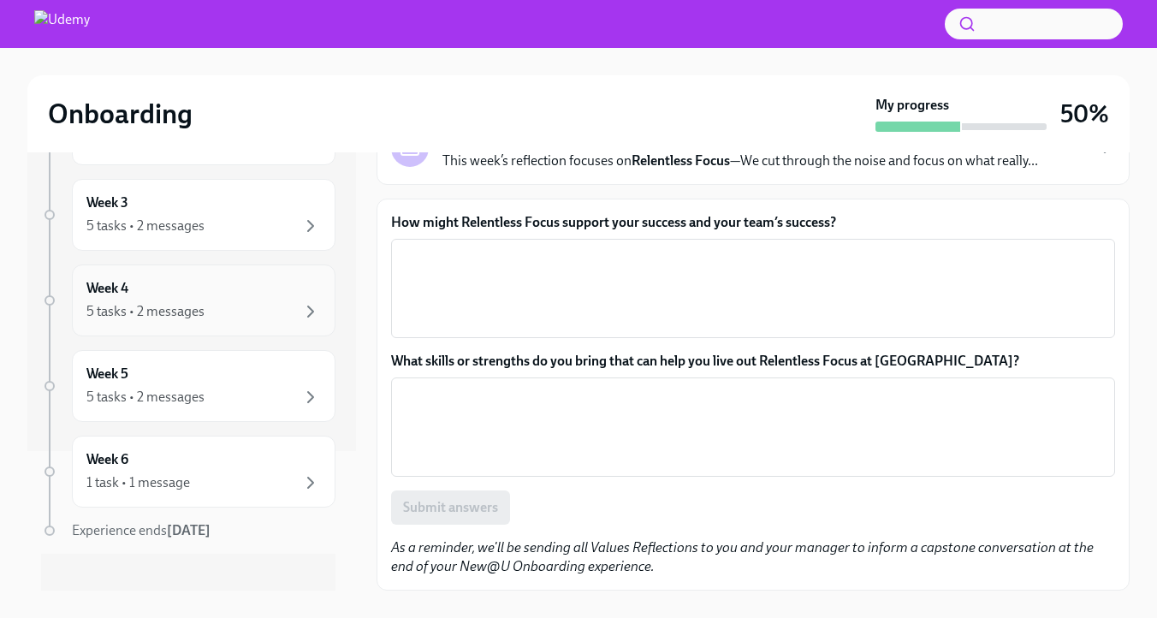
scroll to position [227, 0]
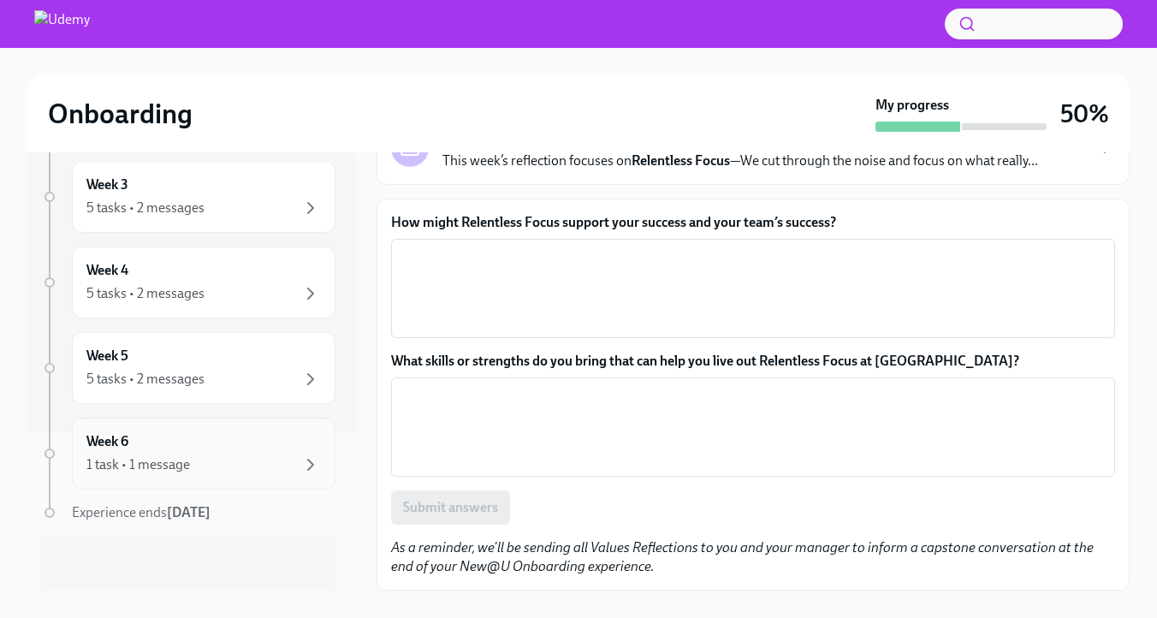
click at [190, 455] on div "1 task • 1 message" at bounding box center [138, 464] width 104 height 19
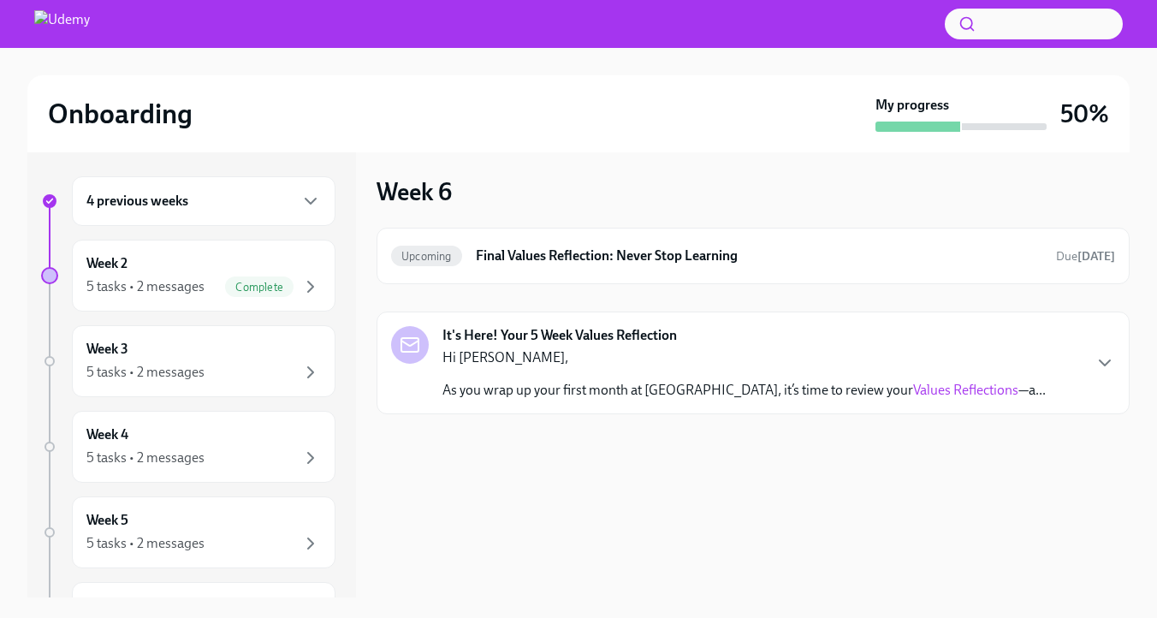
click at [571, 367] on p "Hi Simran," at bounding box center [743, 357] width 603 height 19
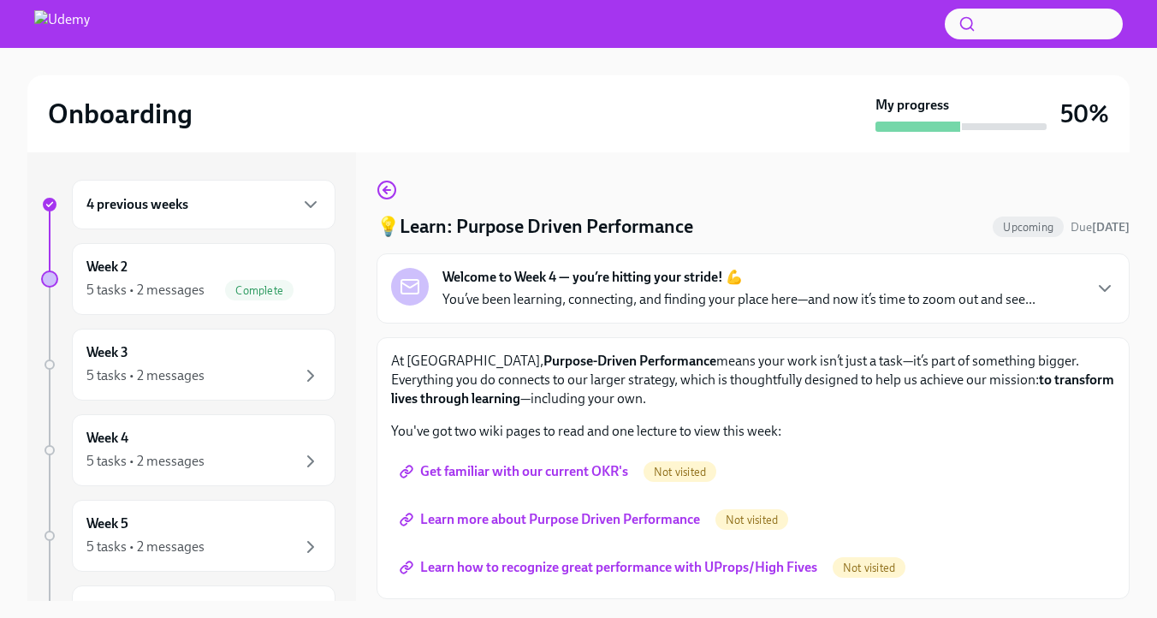
scroll to position [60, 0]
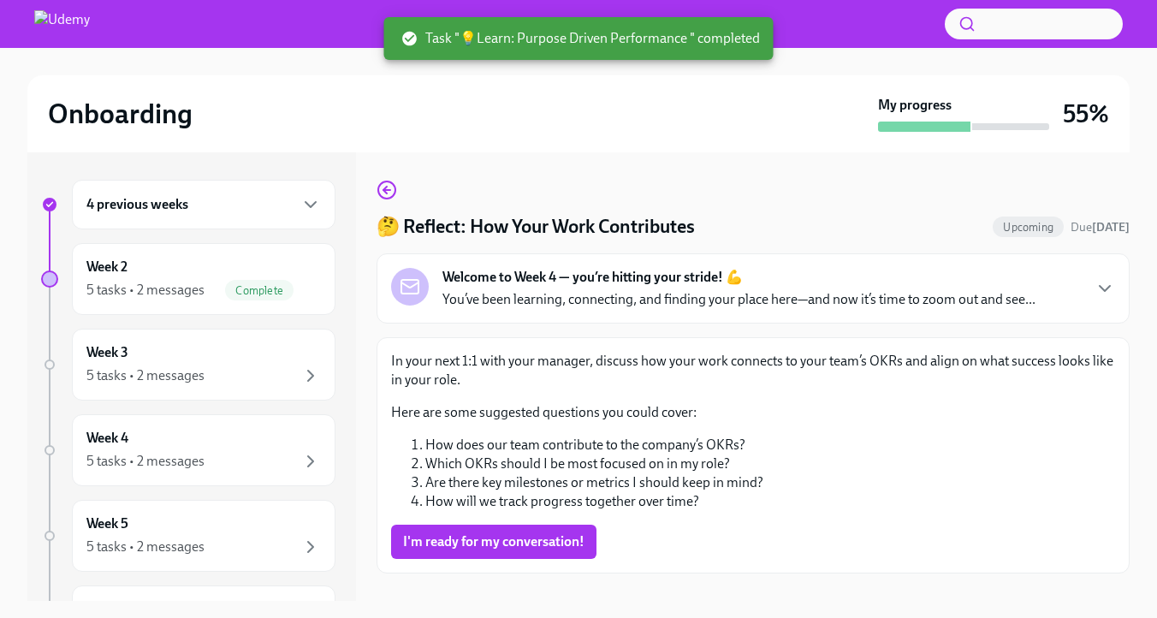
scroll to position [48, 0]
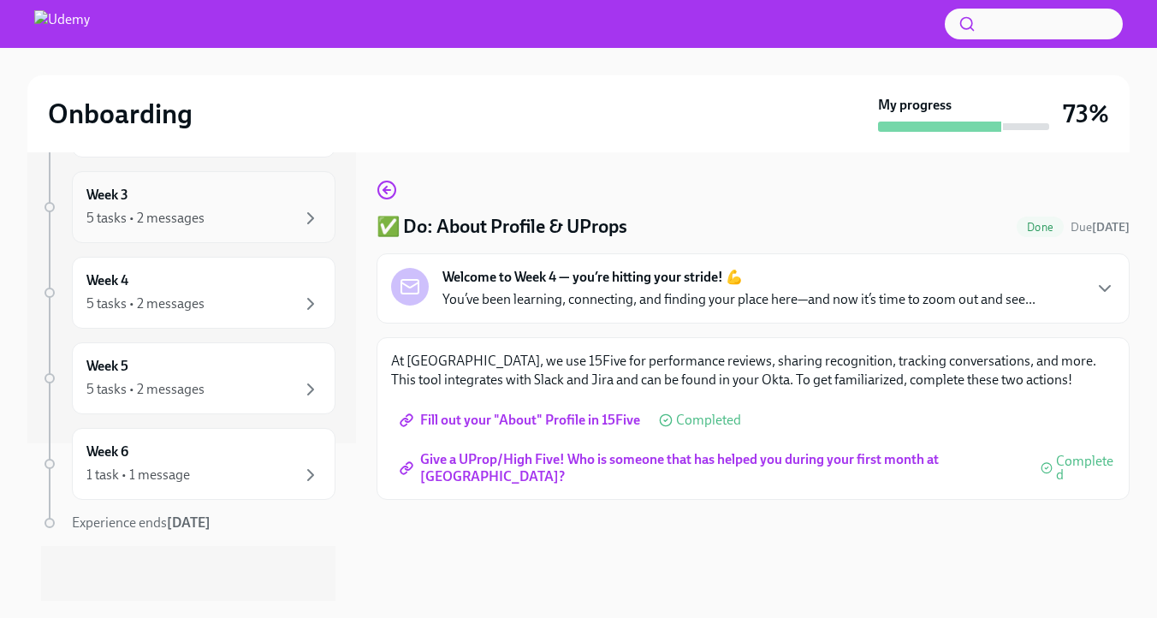
scroll to position [165, 0]
click at [1104, 291] on icon "button" at bounding box center [1104, 288] width 10 height 5
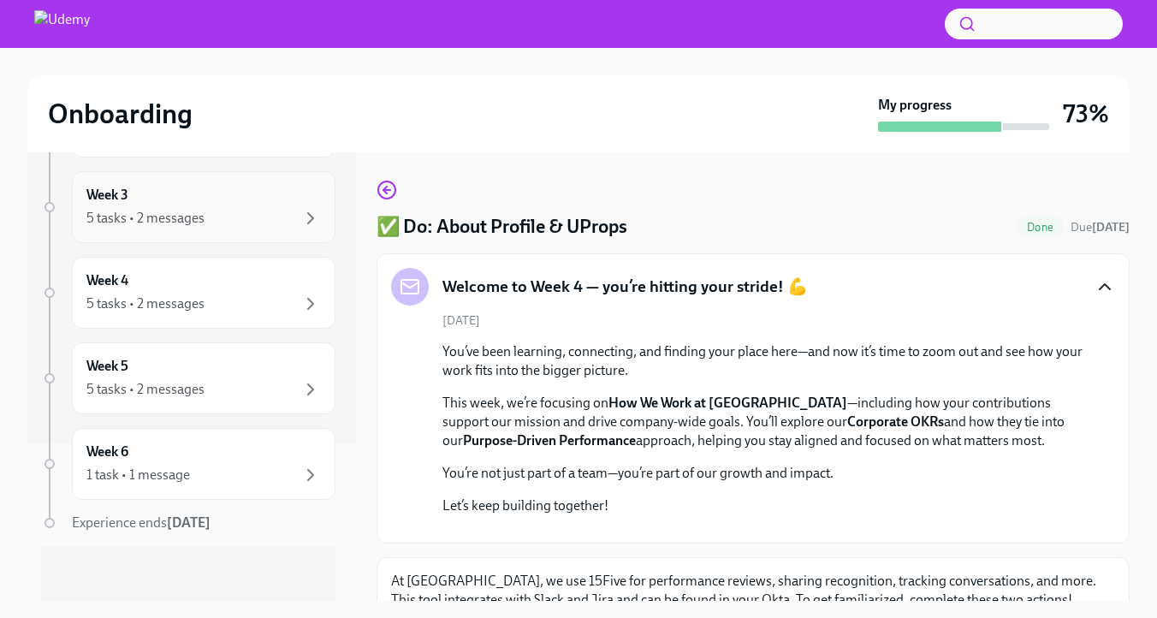
scroll to position [0, 0]
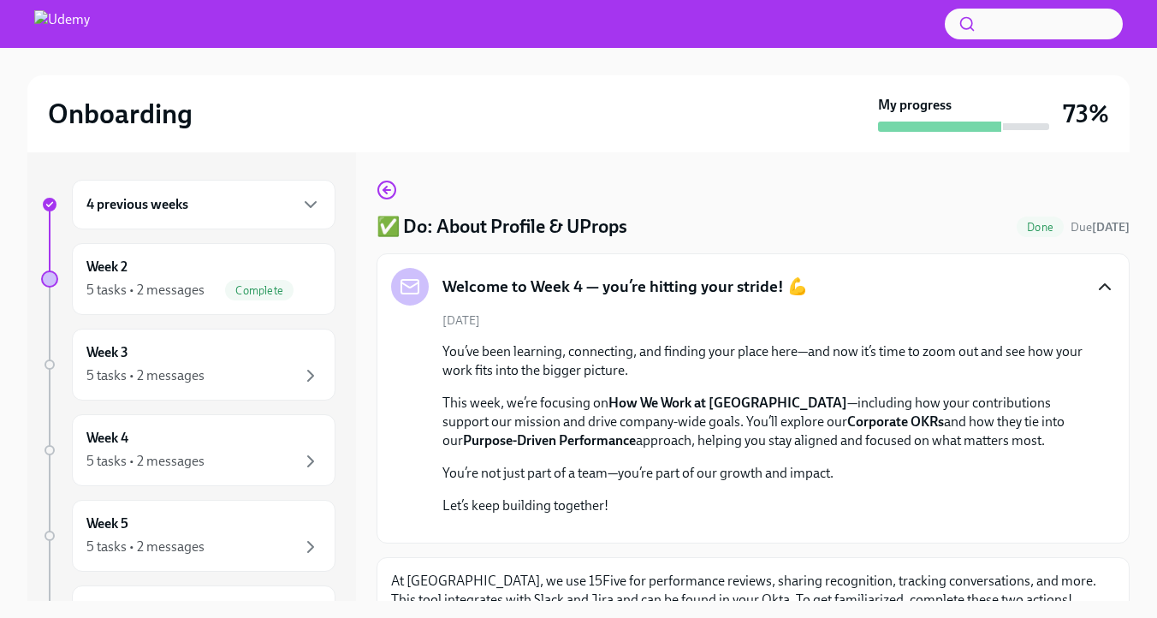
click at [142, 123] on h2 "Onboarding" at bounding box center [120, 114] width 145 height 34
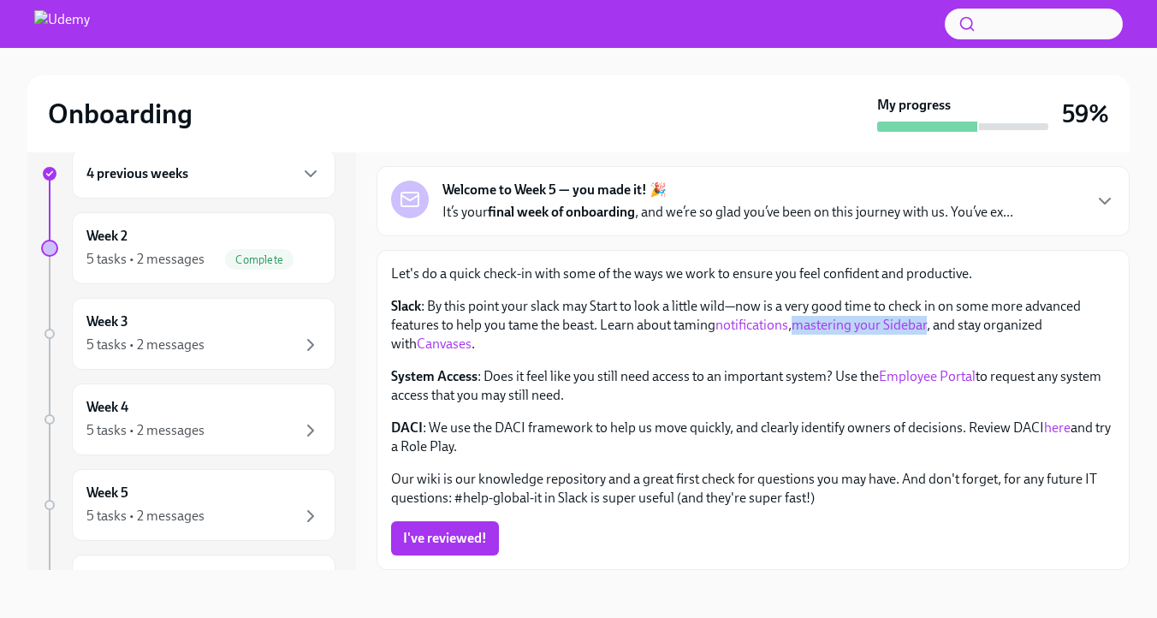
scroll to position [169, 0]
click at [476, 536] on span "I've reviewed!" at bounding box center [445, 538] width 84 height 17
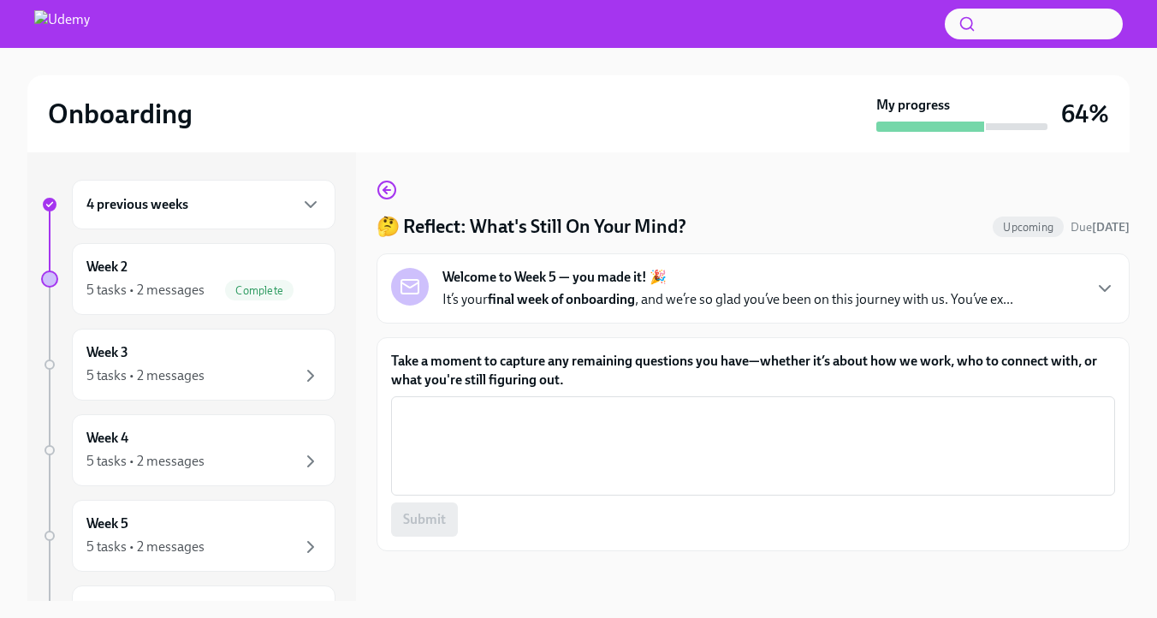
scroll to position [3, 0]
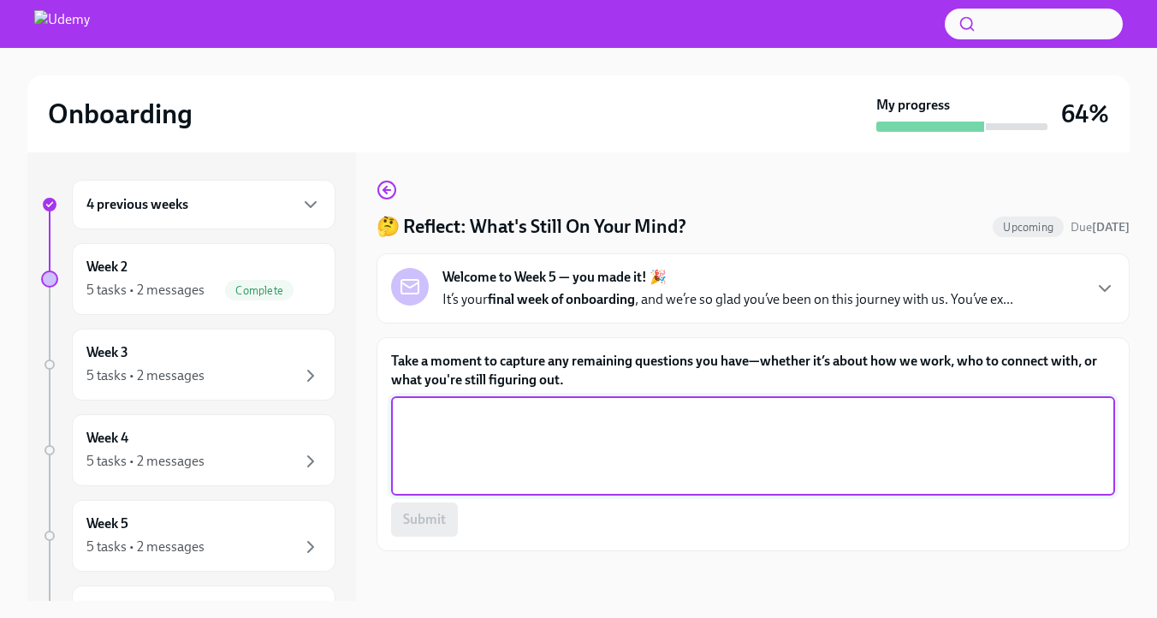
click at [548, 487] on textarea "Take a moment to capture any remaining questions you have—whether it’s about ho…" at bounding box center [752, 446] width 703 height 82
type textarea "NA"
click at [424, 528] on span "Submit" at bounding box center [424, 519] width 43 height 17
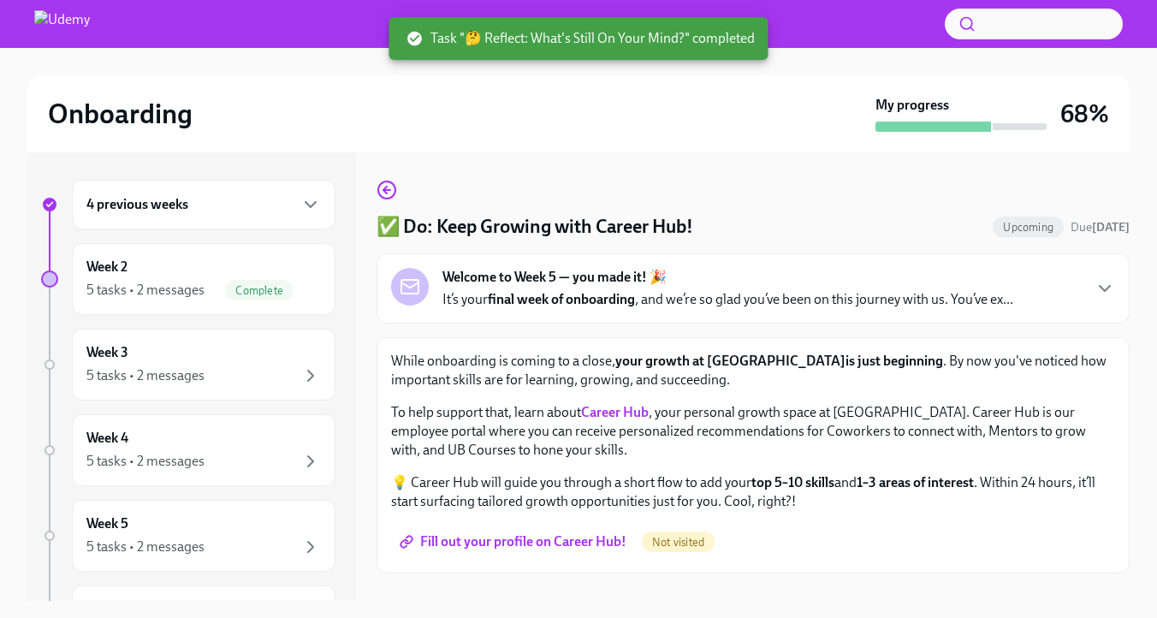
scroll to position [48, 0]
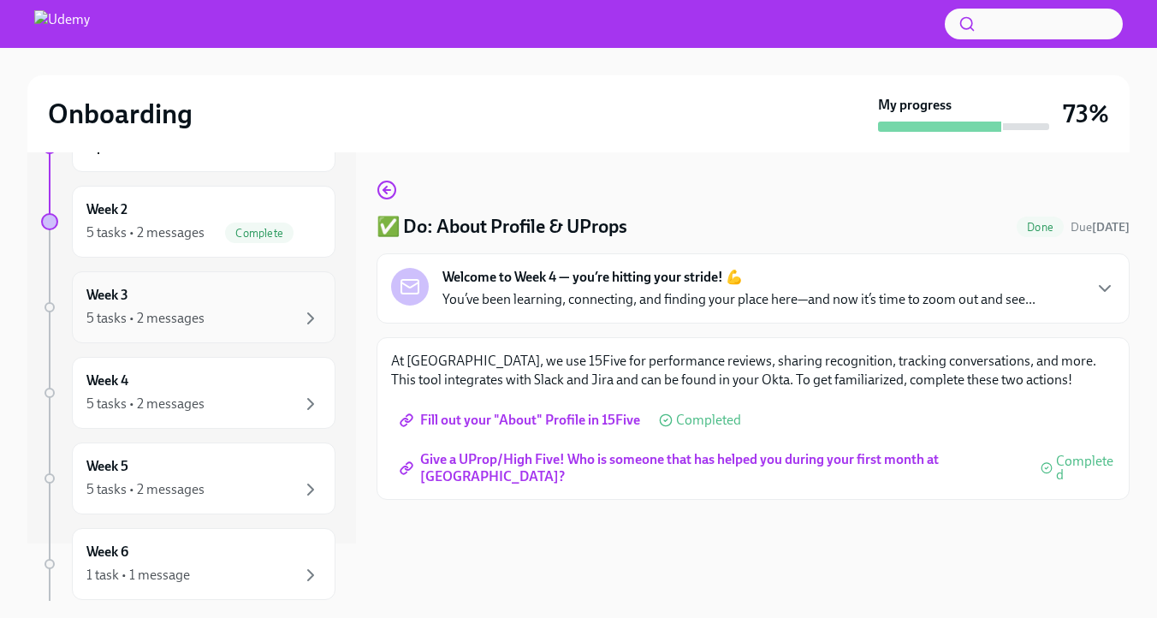
scroll to position [65, 0]
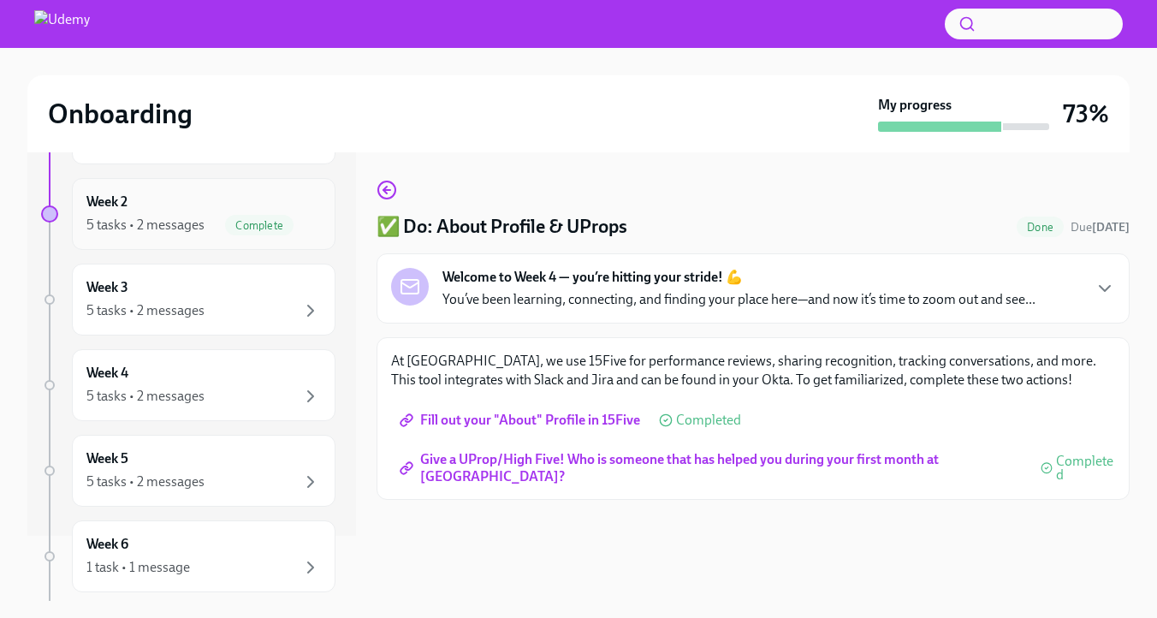
click at [169, 234] on div "5 tasks • 2 messages" at bounding box center [145, 225] width 118 height 19
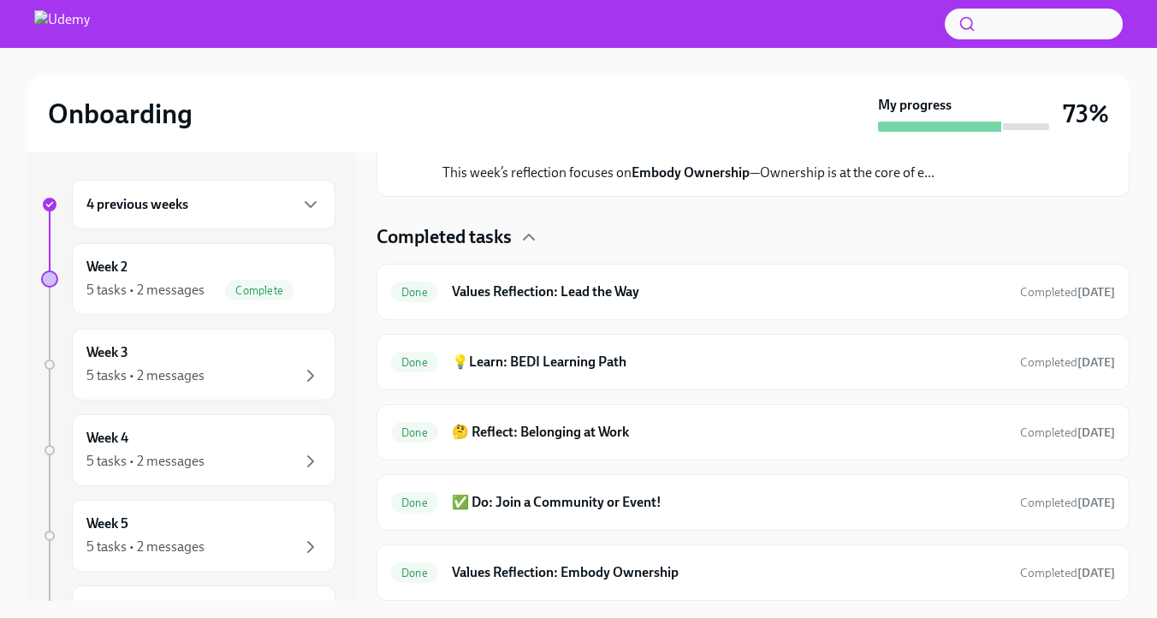
scroll to position [525, 0]
click at [183, 386] on div "Week 3 5 tasks • 2 messages" at bounding box center [203, 364] width 234 height 43
